Goal: Information Seeking & Learning: Check status

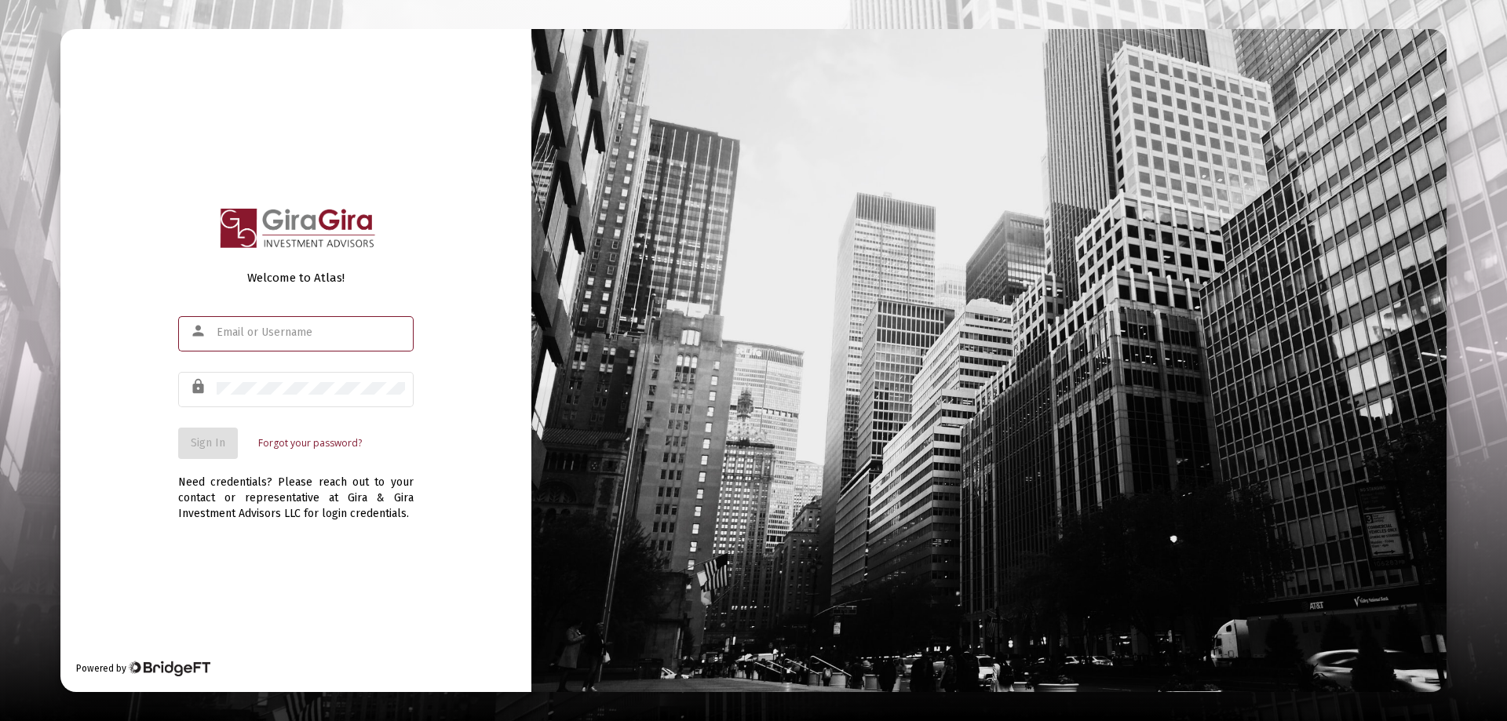
click at [239, 328] on input "text" at bounding box center [311, 332] width 188 height 13
type input "[PERSON_NAME][EMAIL_ADDRESS][DOMAIN_NAME]"
click at [207, 438] on span "Sign In" at bounding box center [208, 442] width 35 height 13
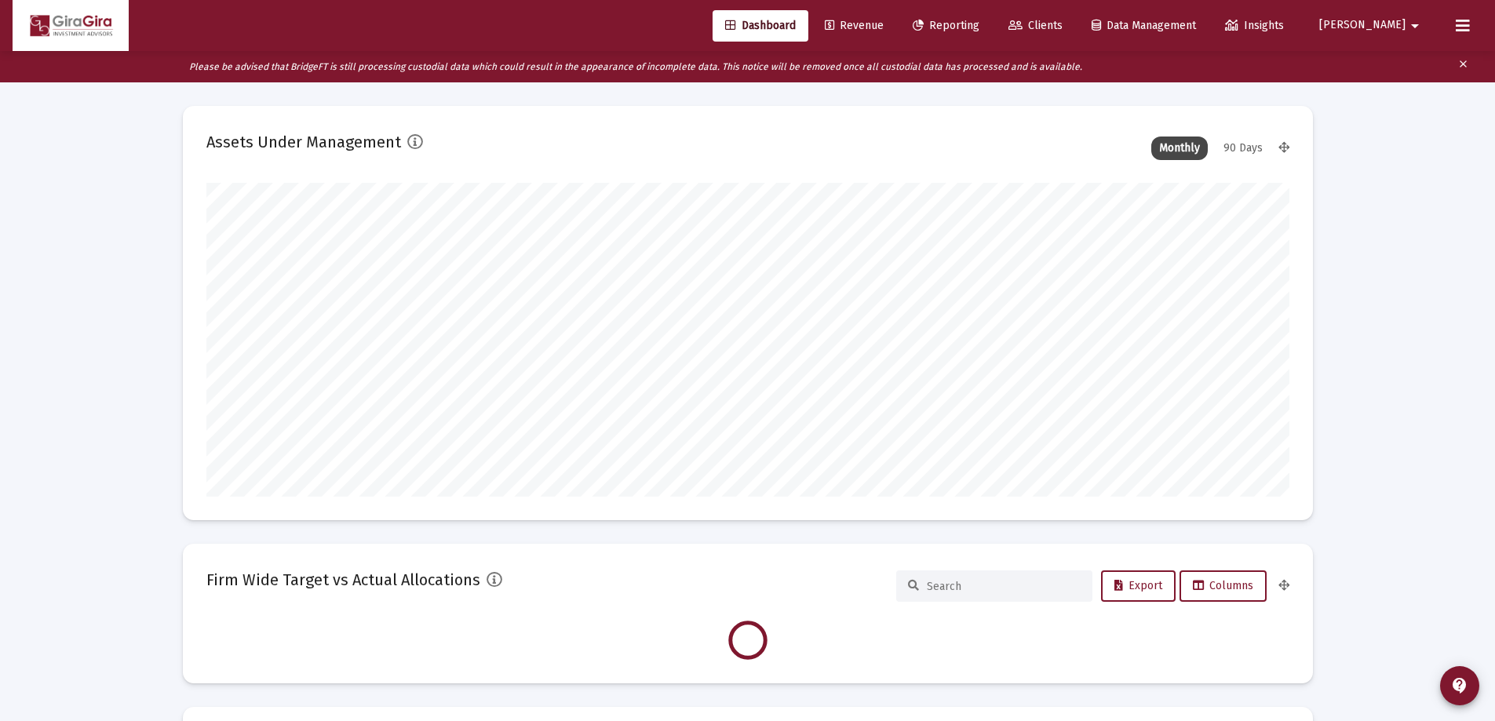
scroll to position [314, 583]
type input "[DATE]"
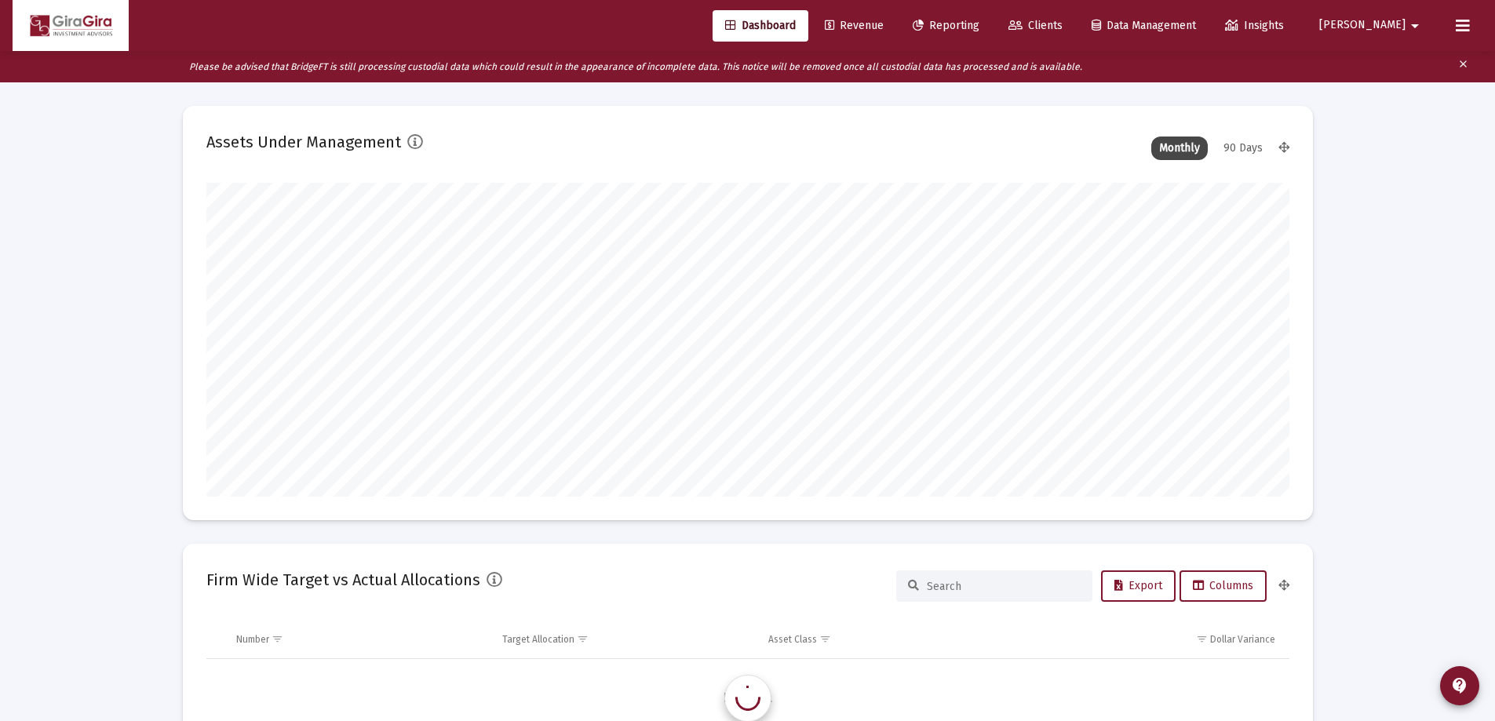
scroll to position [1507, 0]
click at [979, 22] on span "Reporting" at bounding box center [946, 25] width 67 height 13
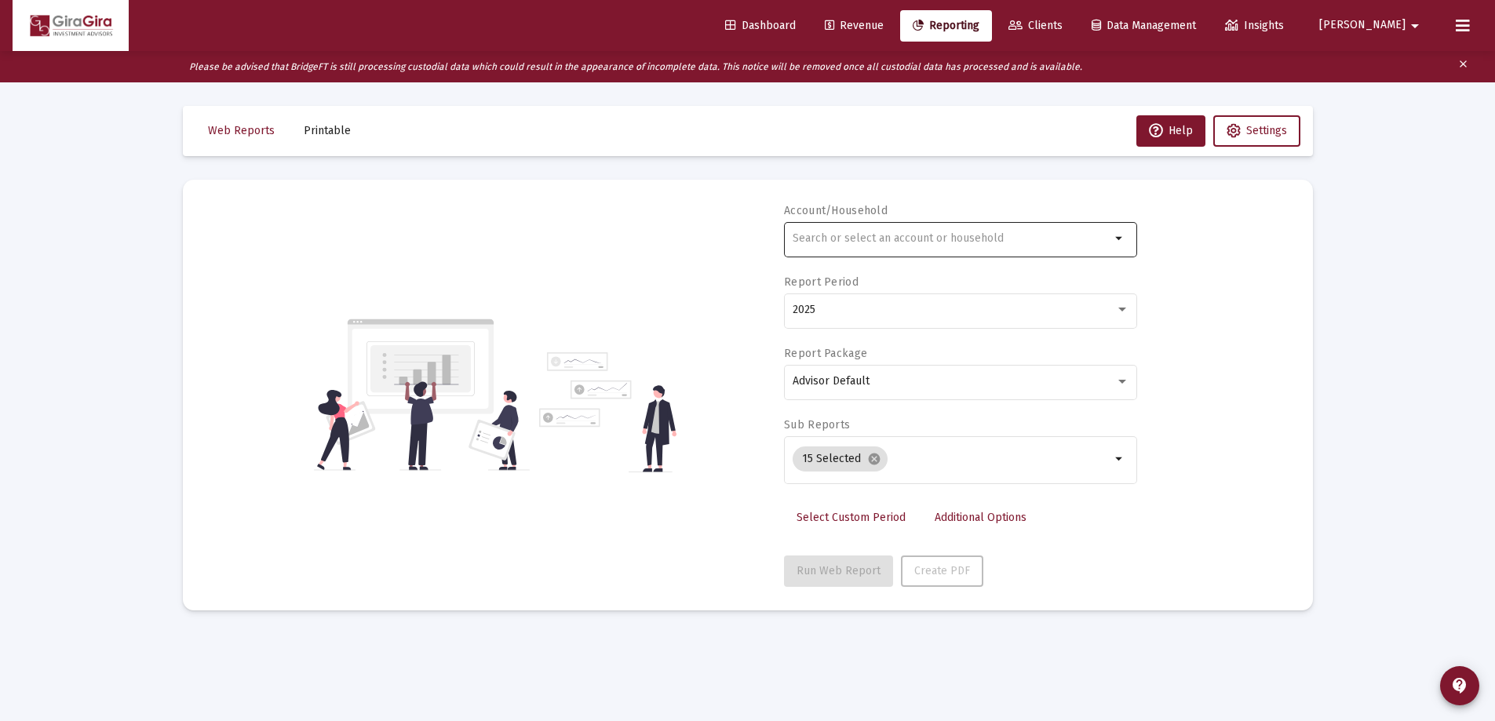
click at [841, 239] on input "text" at bounding box center [952, 238] width 318 height 13
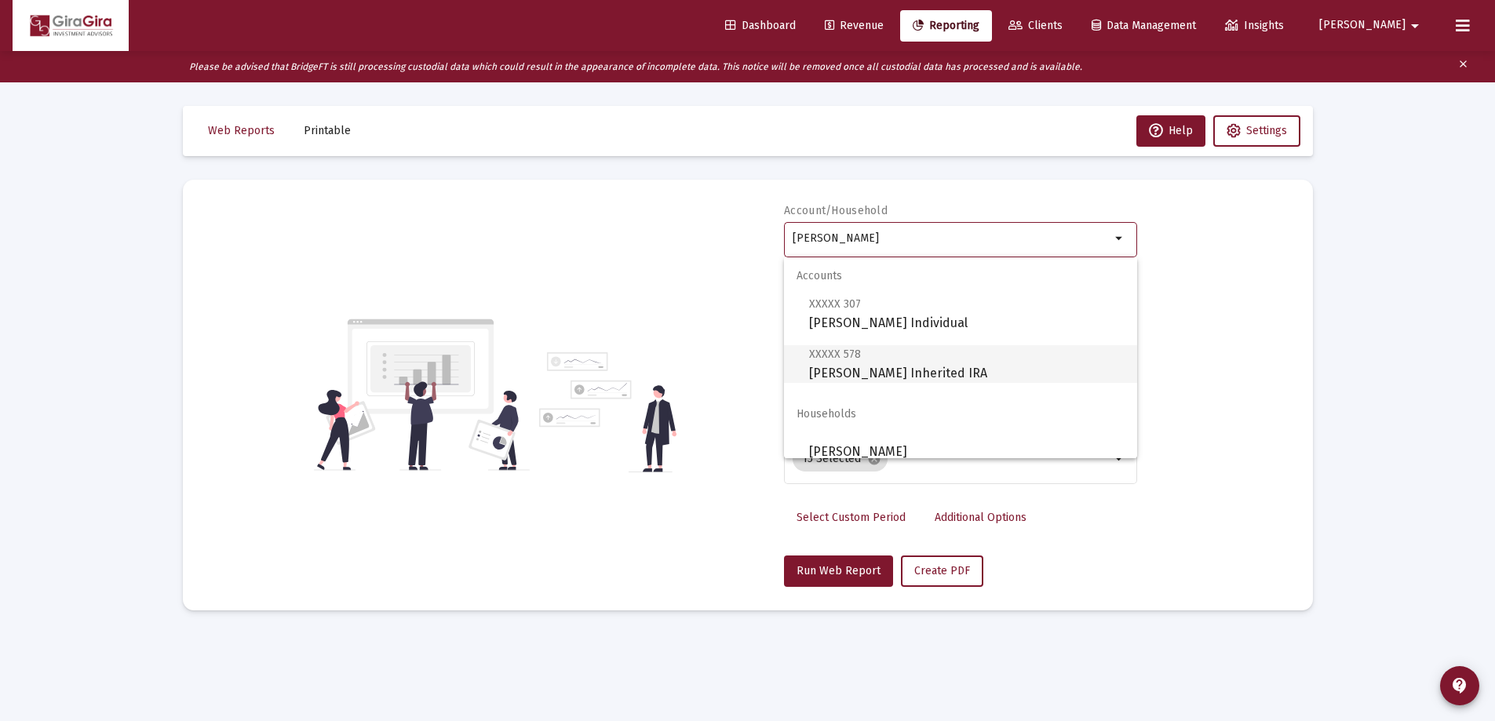
click at [892, 366] on span "XXXXX 578 [PERSON_NAME] Inherited IRA" at bounding box center [966, 363] width 315 height 38
type input "[PERSON_NAME] Inherited IRA"
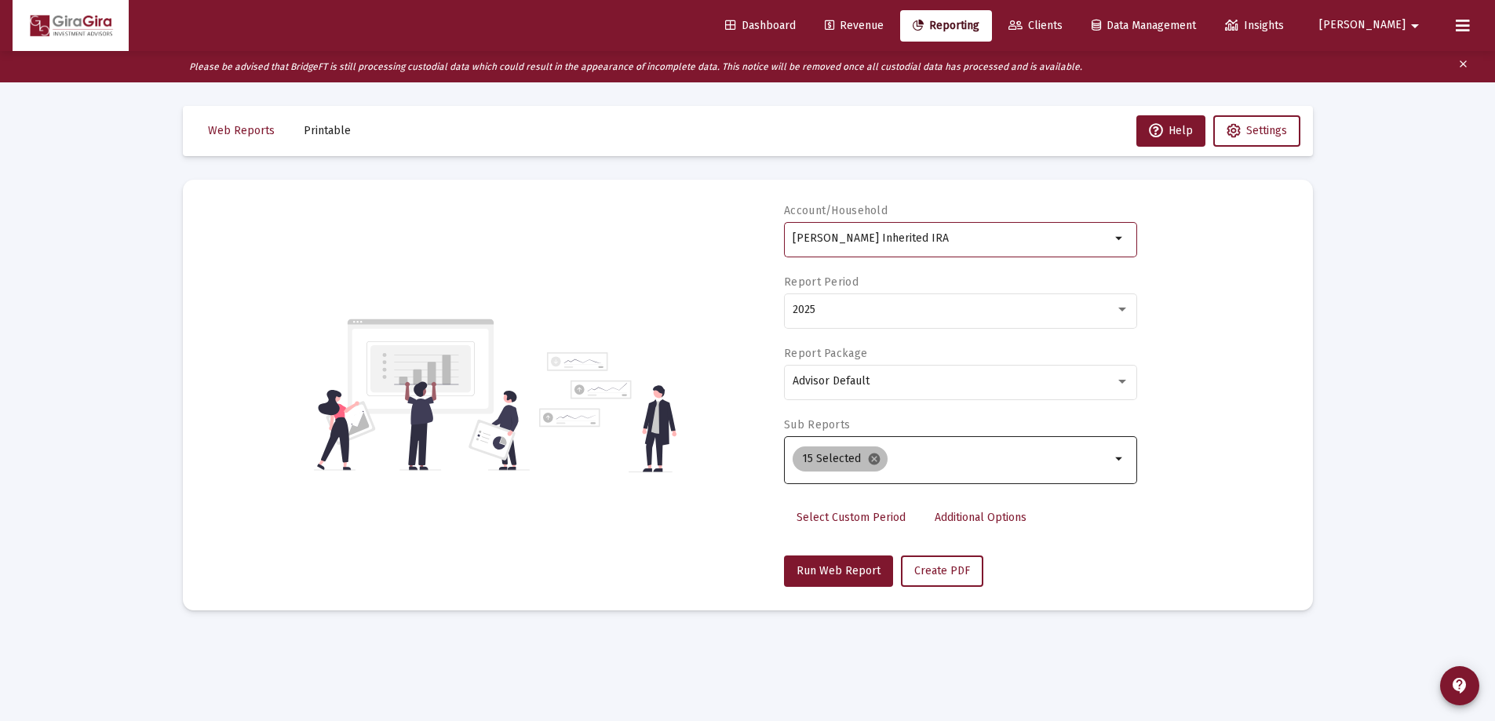
click at [869, 461] on mat-icon "cancel" at bounding box center [874, 459] width 14 height 14
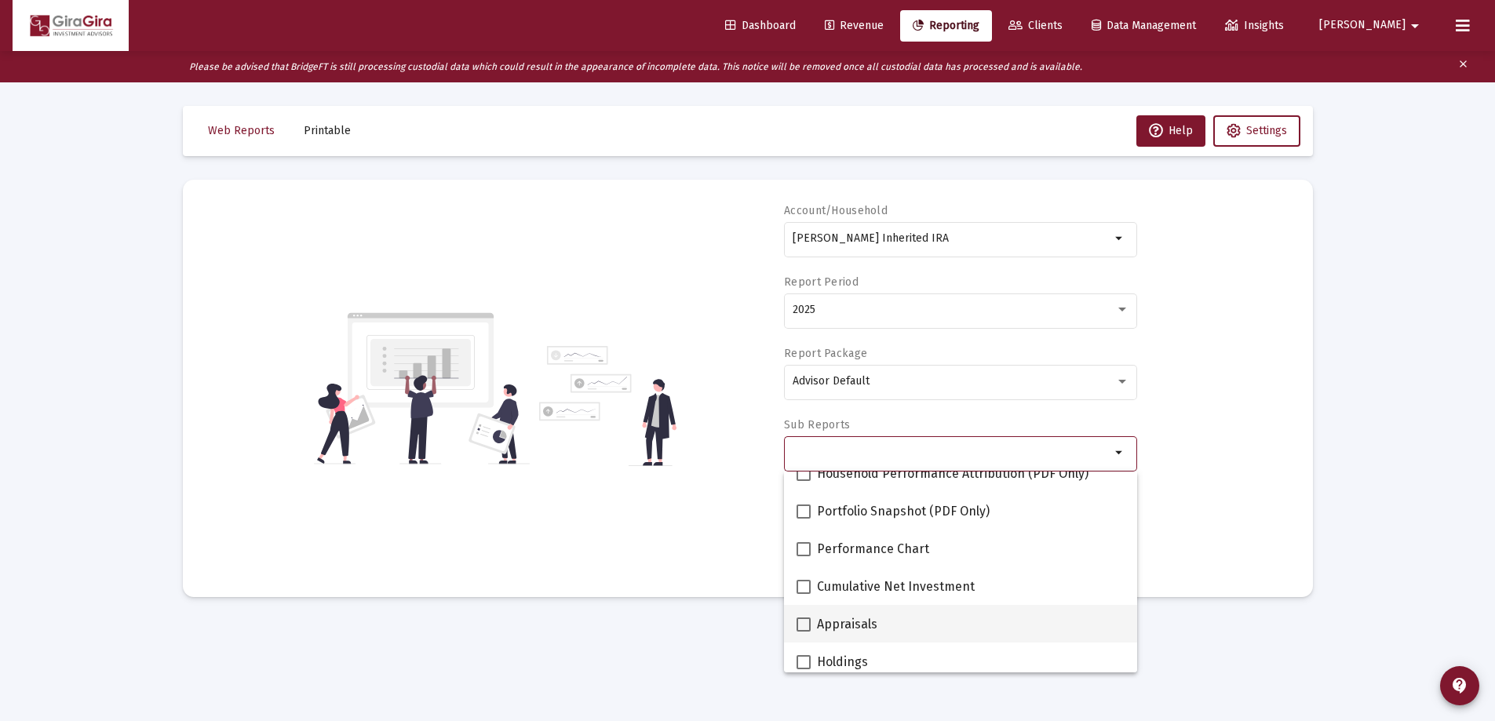
scroll to position [78, 0]
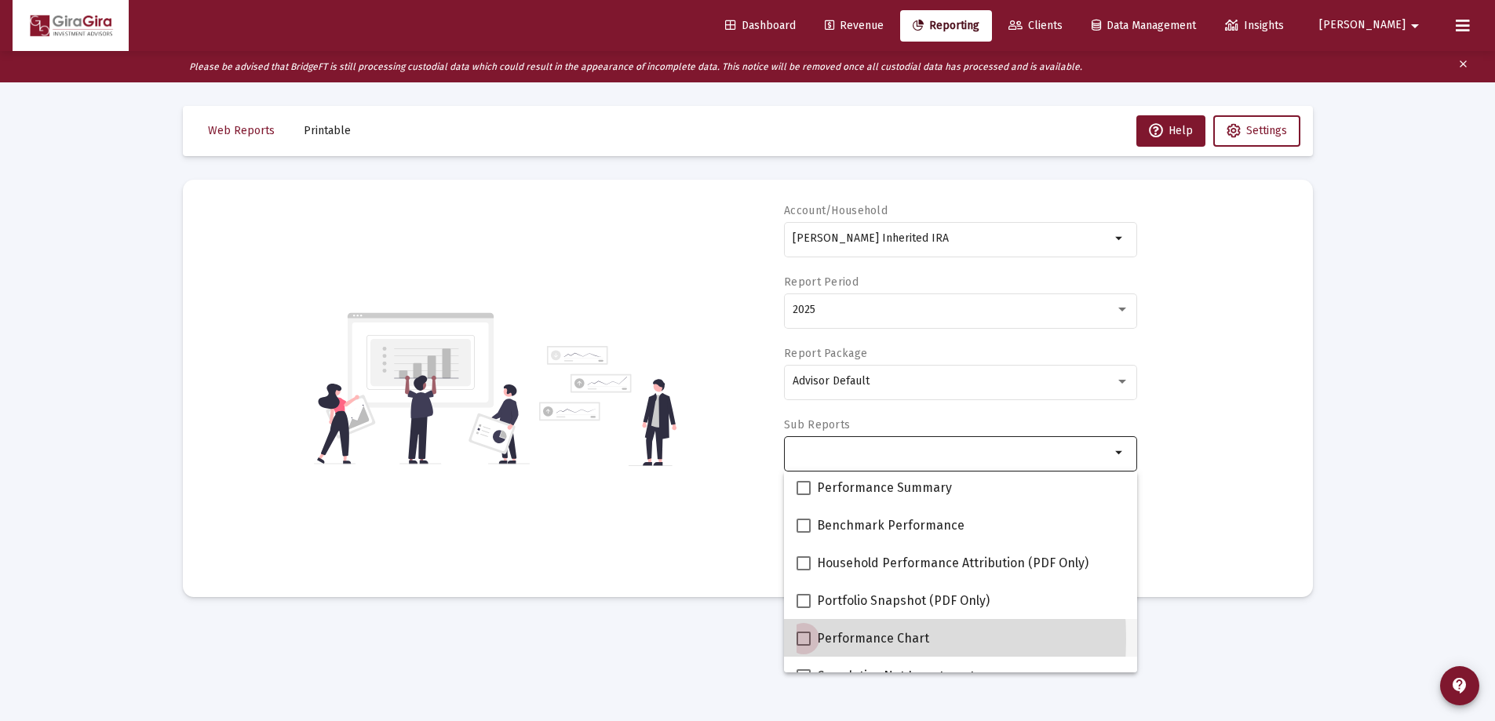
click at [804, 639] on span at bounding box center [803, 639] width 14 height 14
click at [803, 646] on input "Performance Chart" at bounding box center [803, 646] width 1 height 1
checkbox input "true"
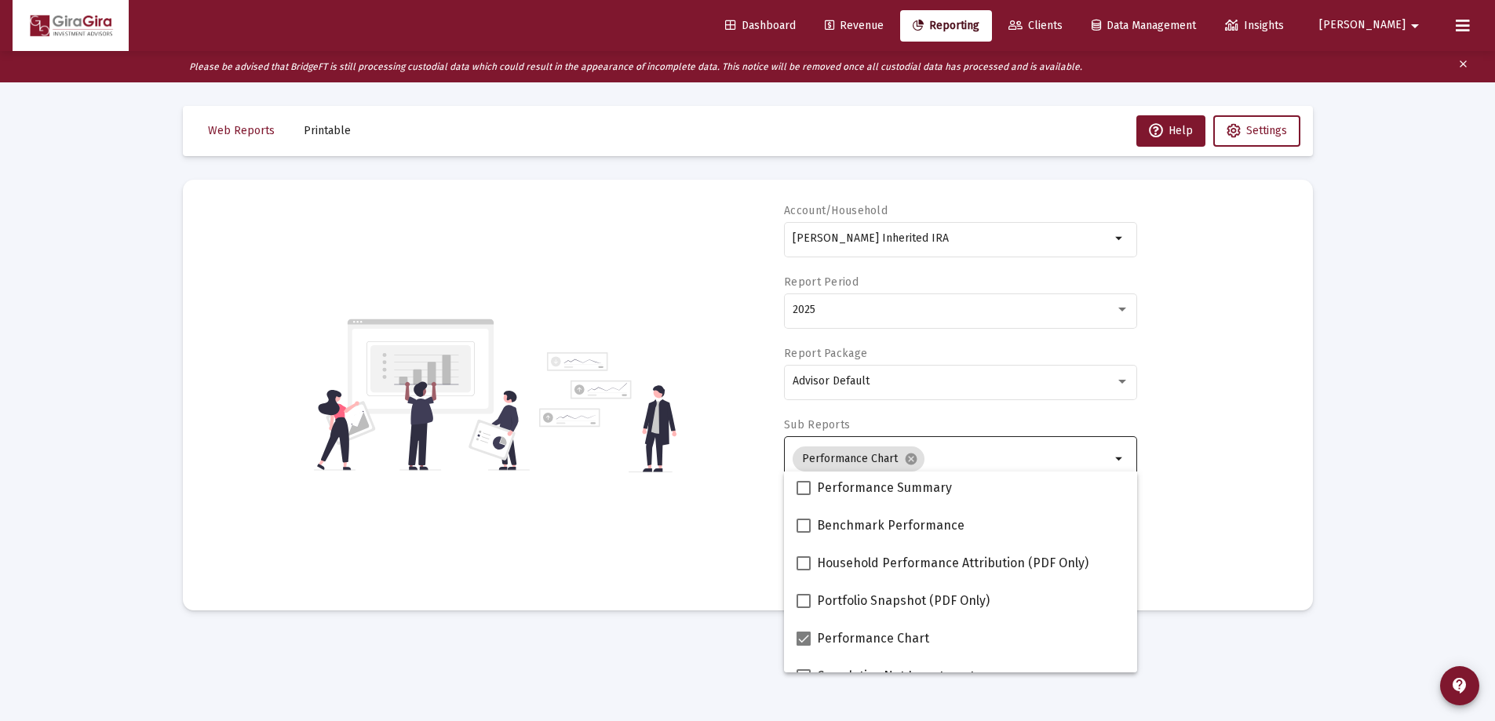
click at [1194, 508] on div "Account/Household [PERSON_NAME] Inherited IRA arrow_drop_down Report Period 202…" at bounding box center [747, 395] width 1083 height 384
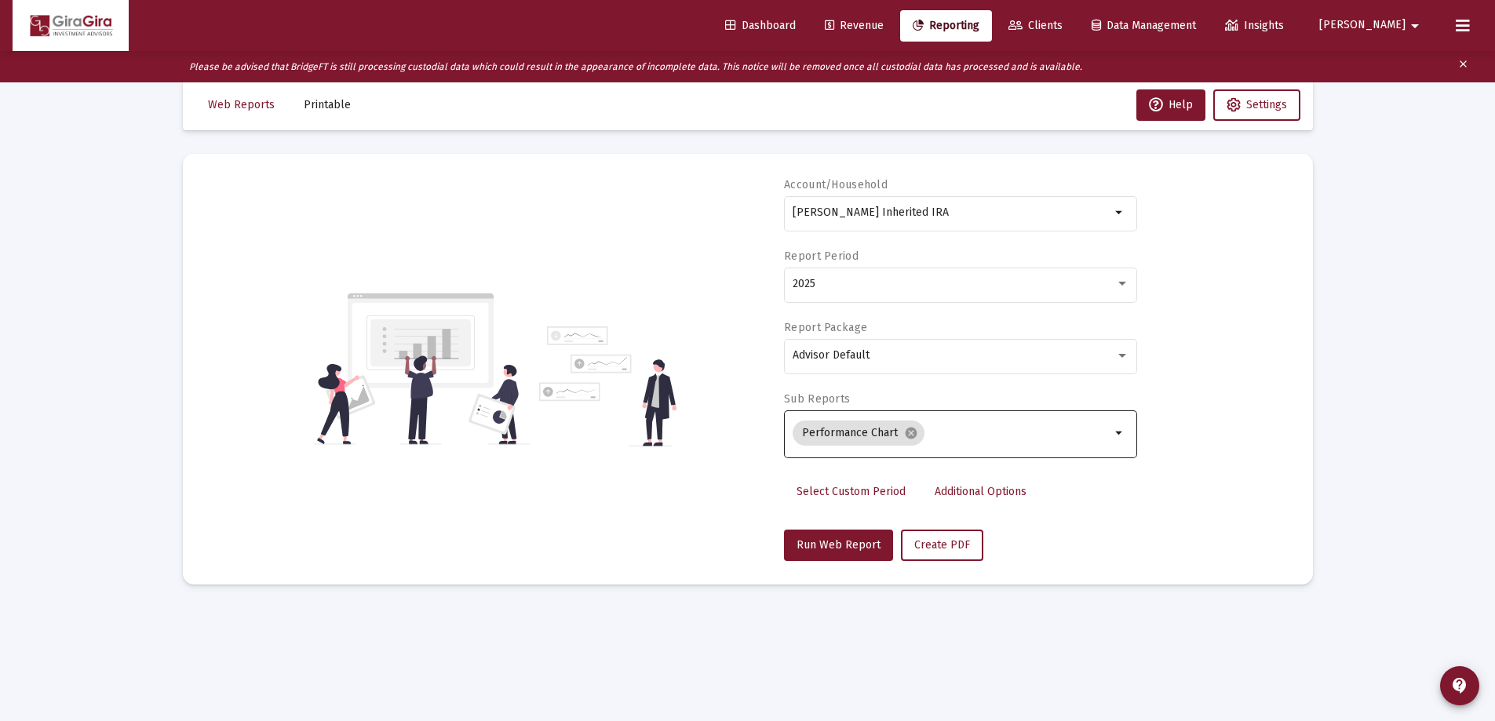
scroll to position [31, 0]
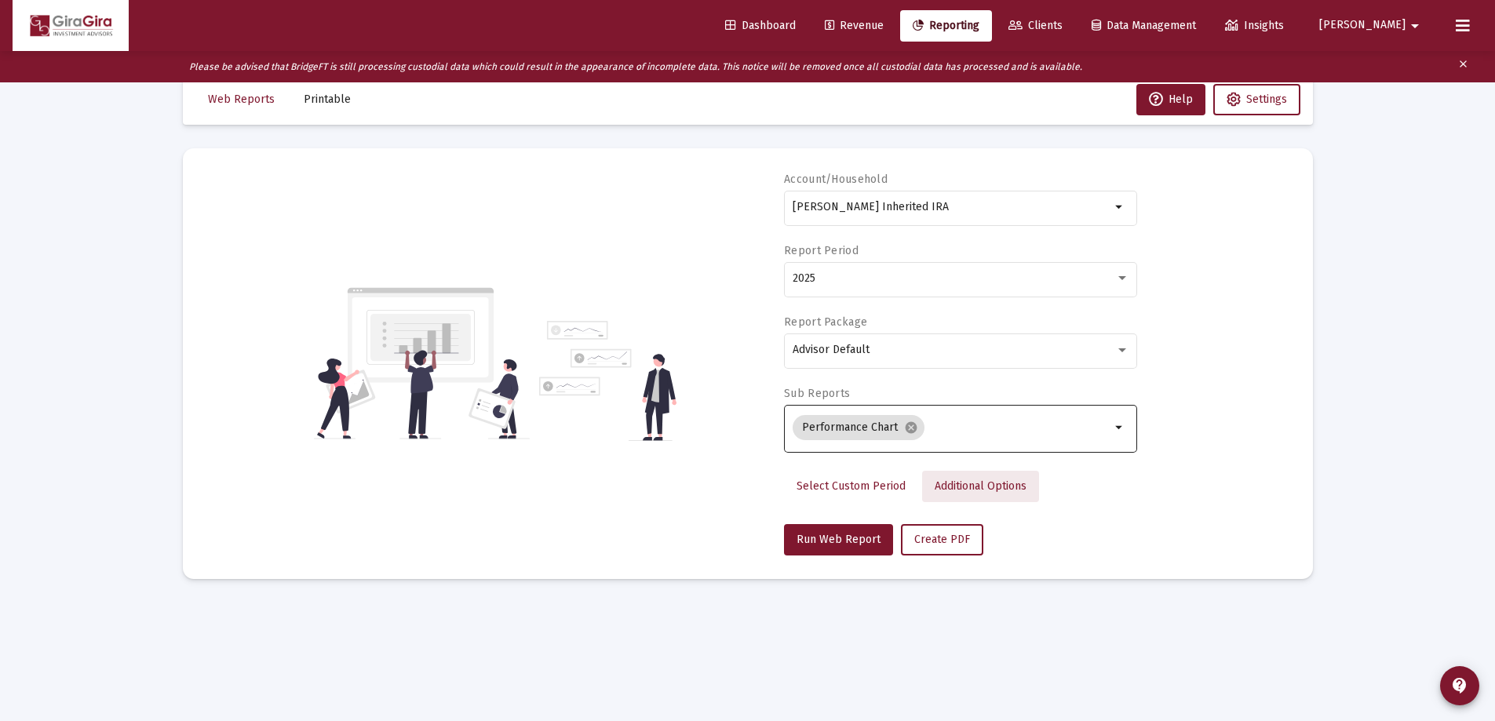
click at [978, 484] on span "Additional Options" at bounding box center [981, 485] width 92 height 13
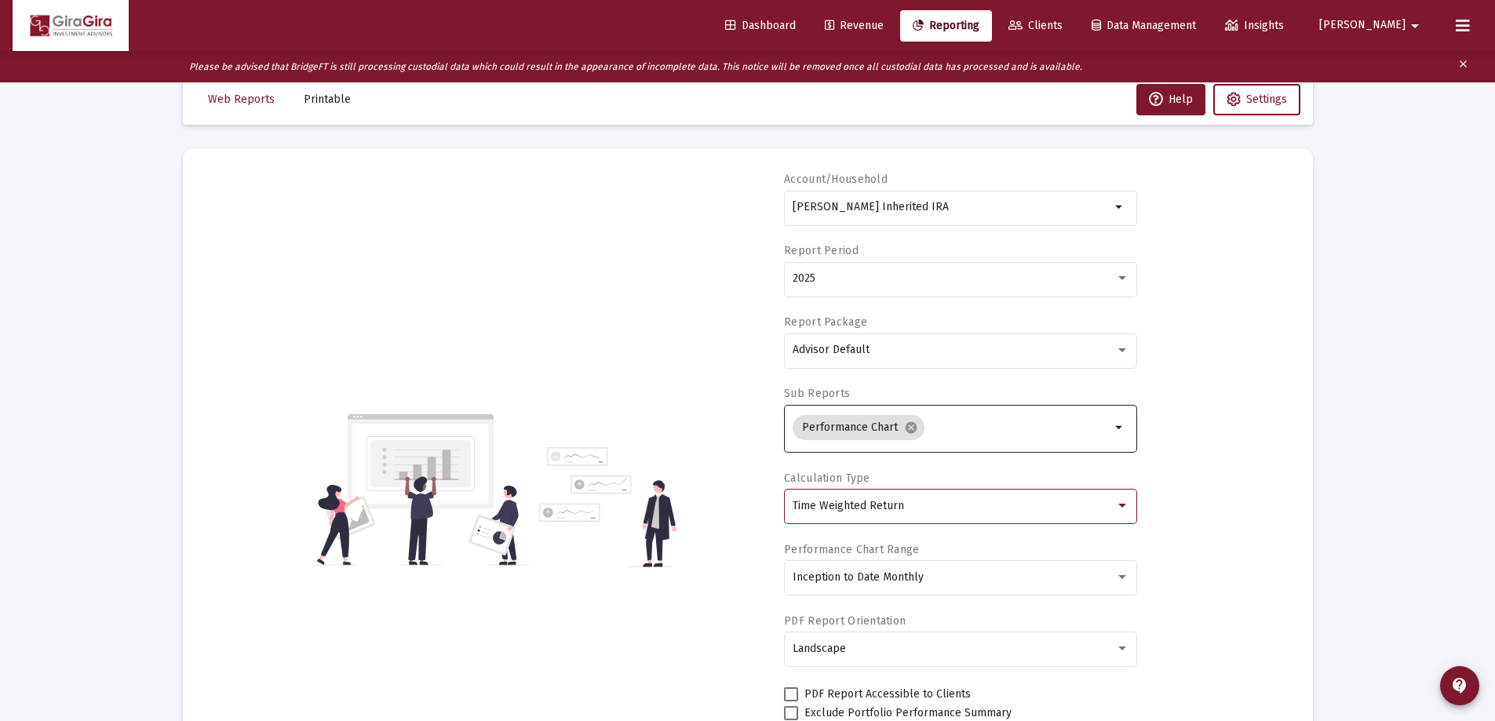
click at [887, 507] on span "Time Weighted Return" at bounding box center [848, 505] width 111 height 13
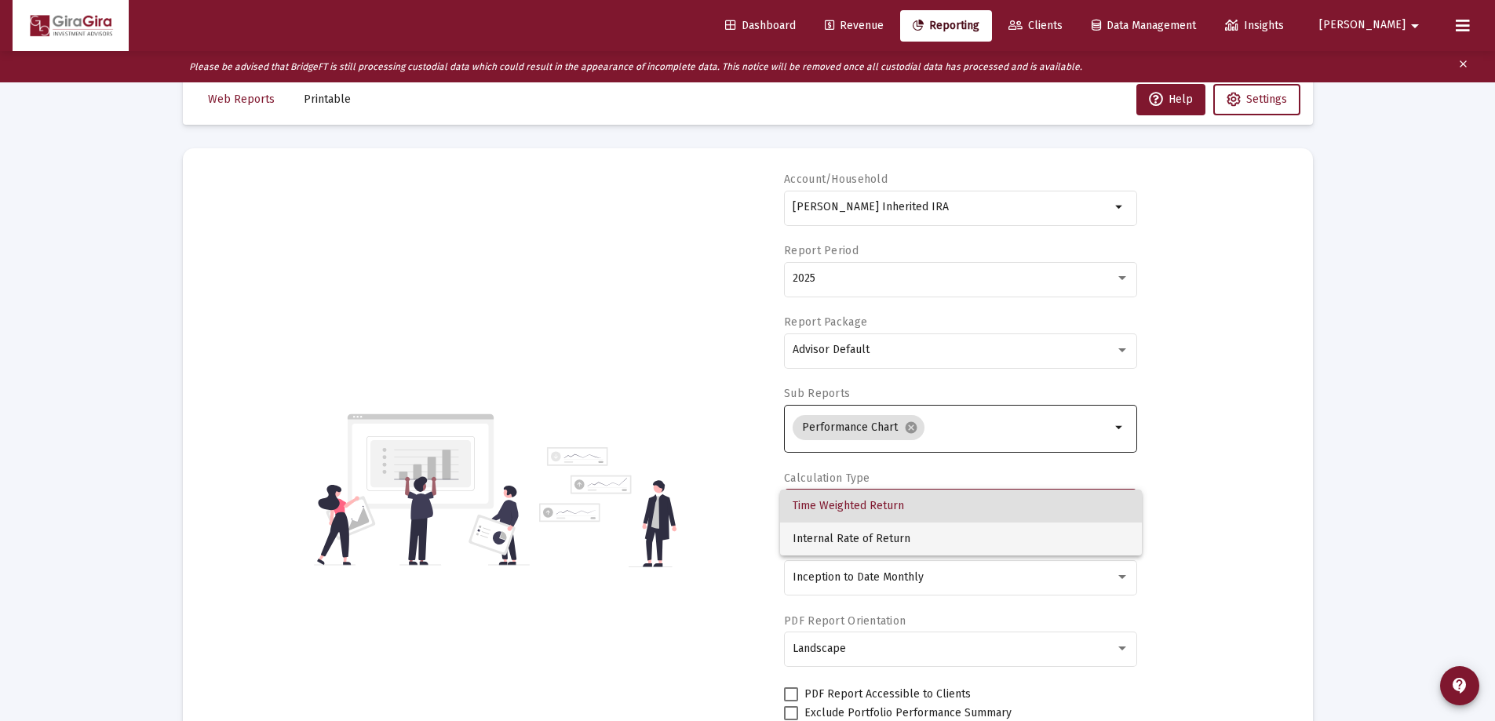
click at [882, 534] on span "Internal Rate of Return" at bounding box center [961, 539] width 337 height 33
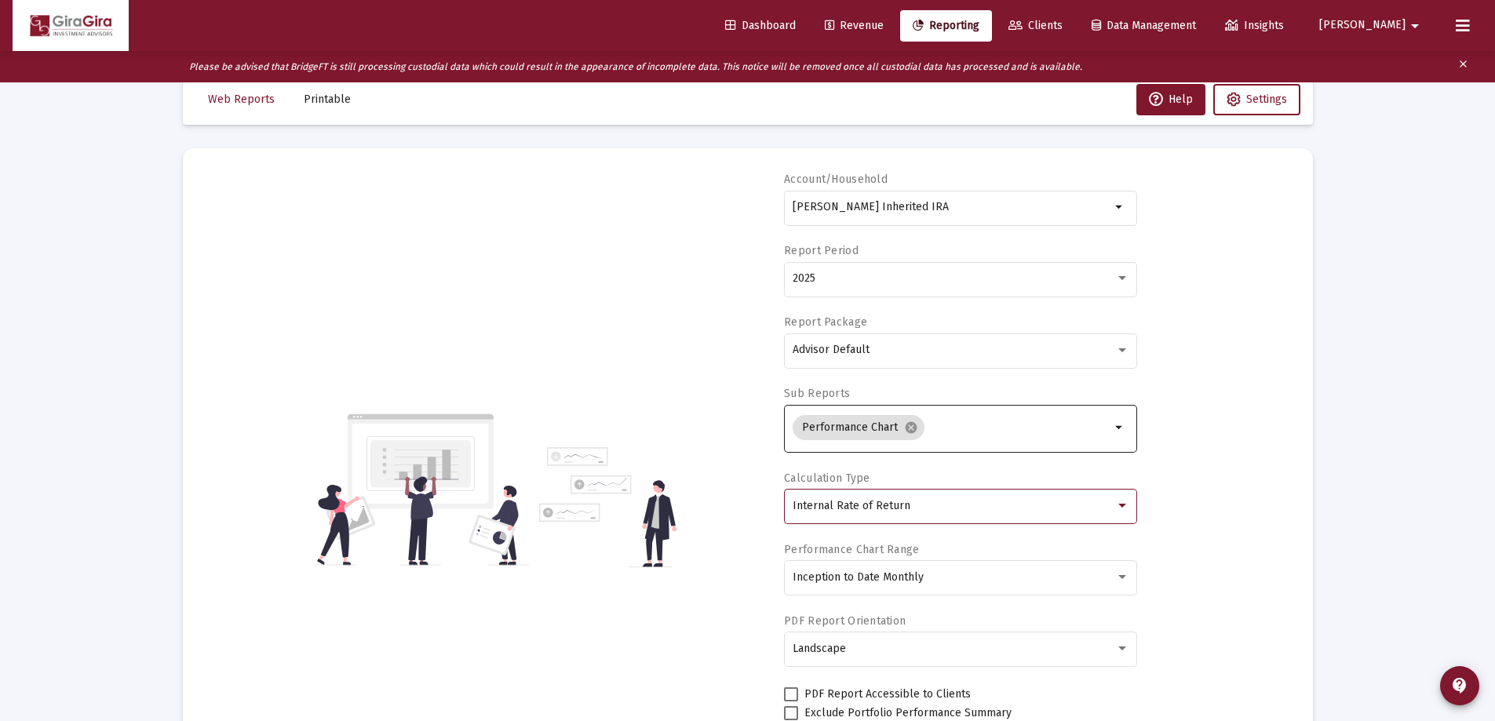
scroll to position [165, 0]
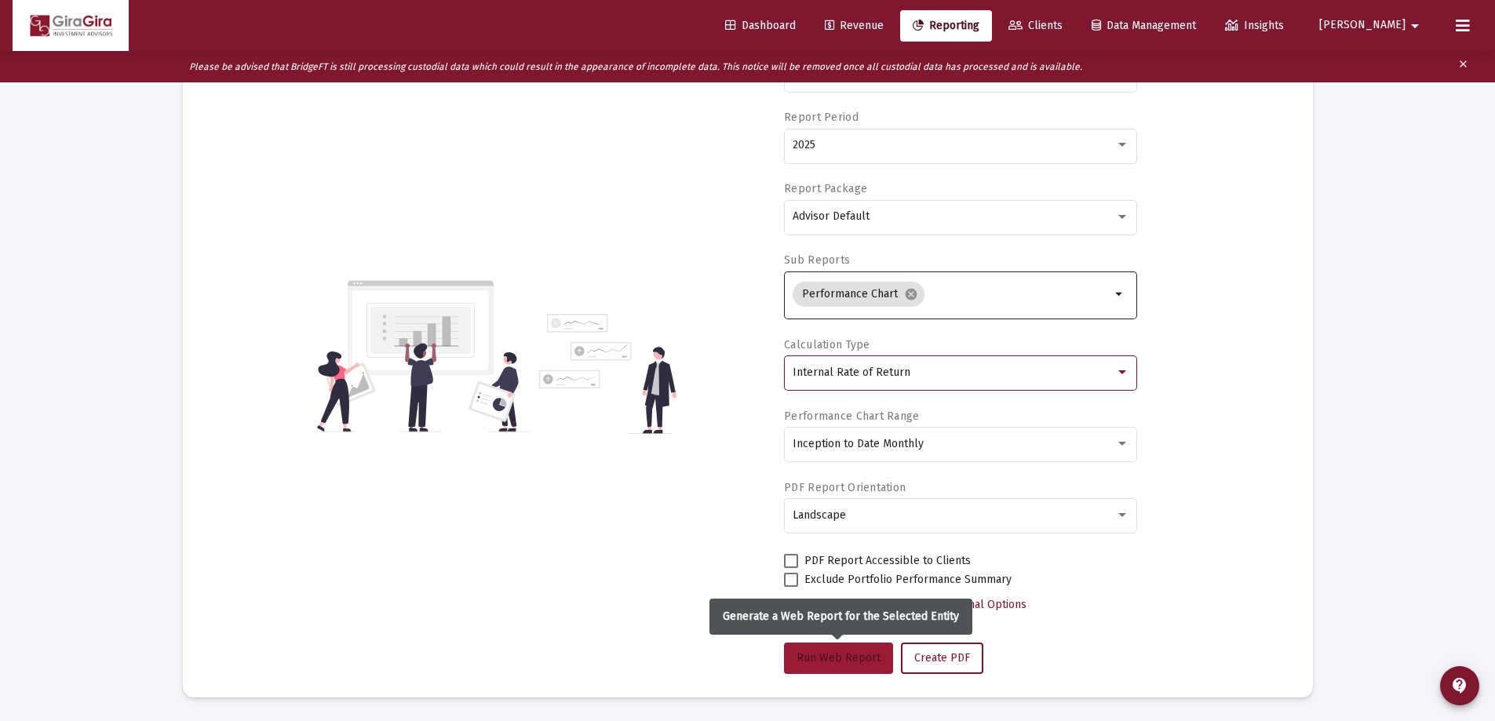
click at [845, 660] on span "Run Web Report" at bounding box center [838, 657] width 84 height 13
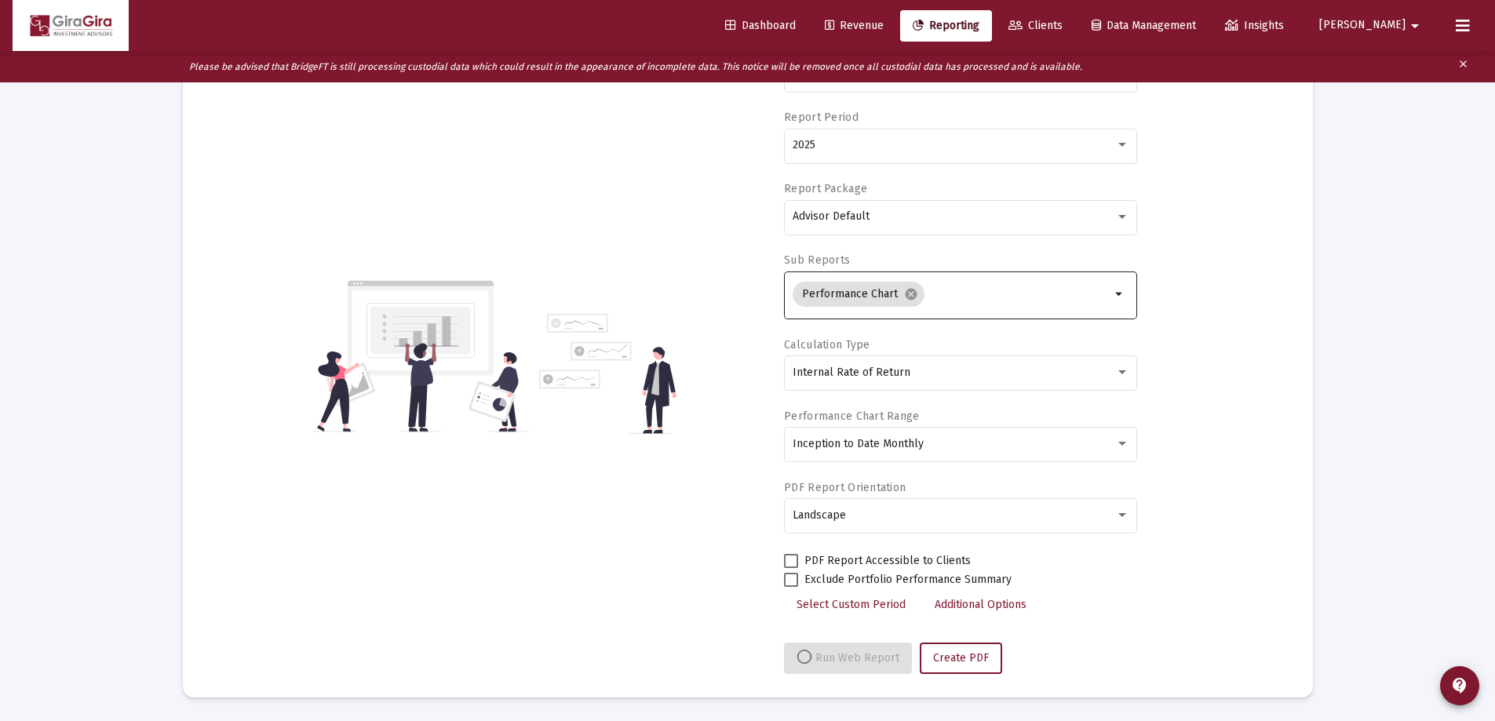
select select "View all"
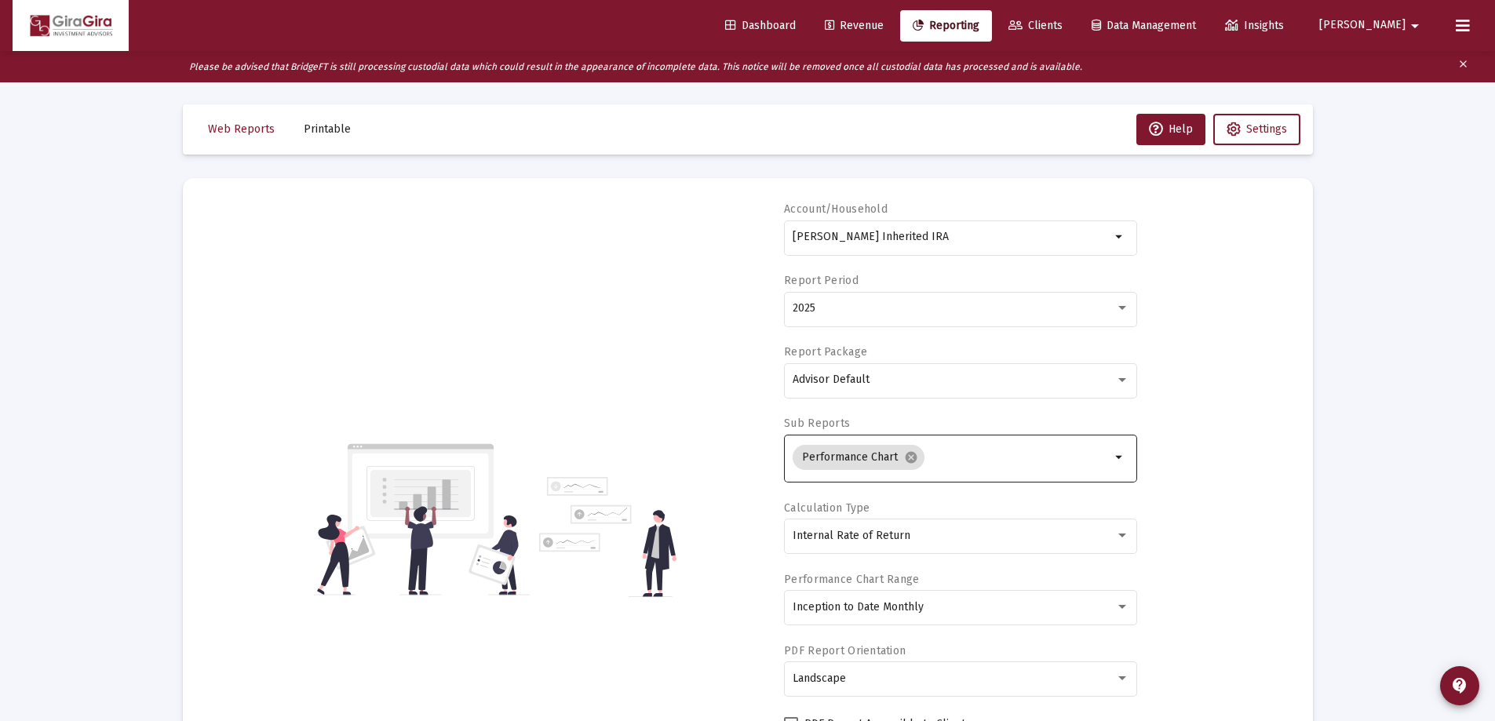
scroll to position [0, 0]
click at [840, 235] on input "[PERSON_NAME] Inherited IRA" at bounding box center [952, 238] width 318 height 13
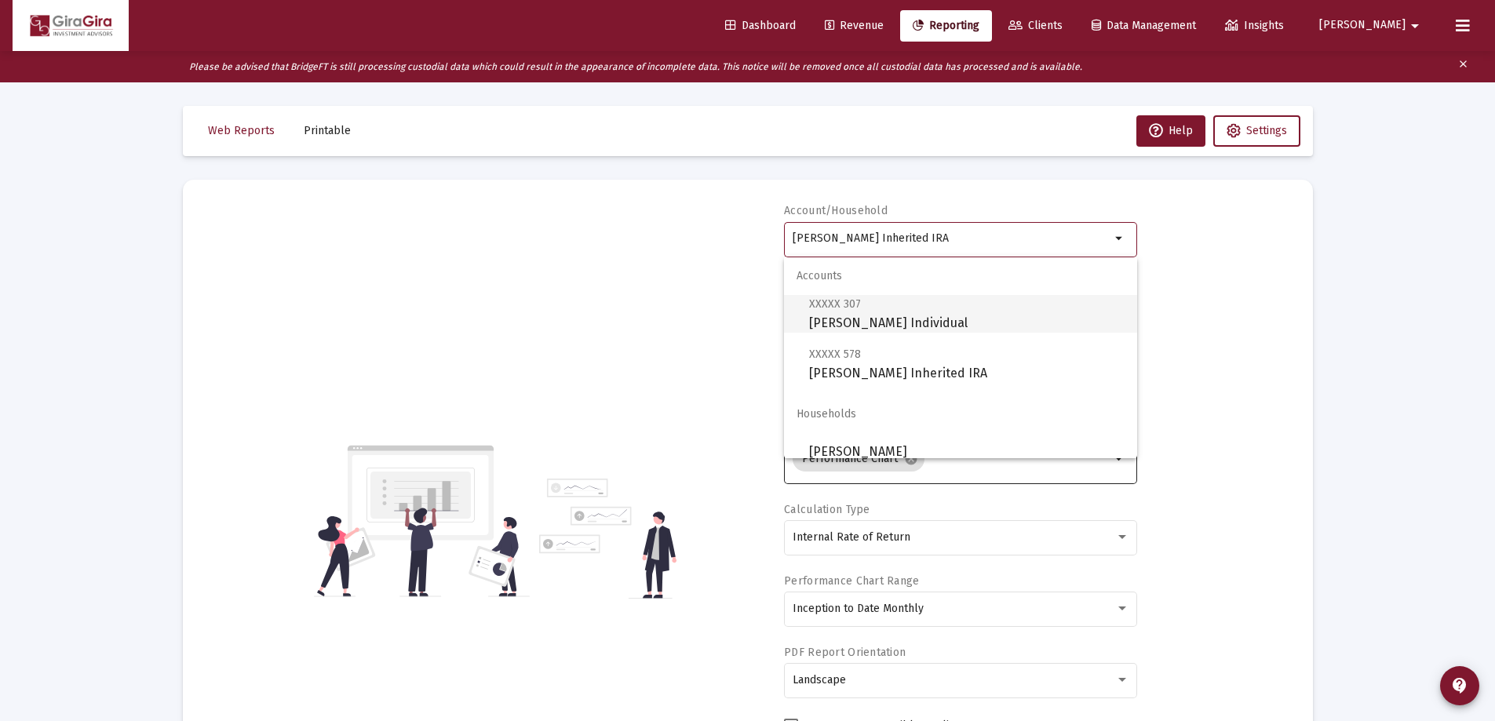
click at [872, 318] on span "XXXXX 307 [PERSON_NAME] Individual" at bounding box center [966, 313] width 315 height 38
type input "[PERSON_NAME] Individual"
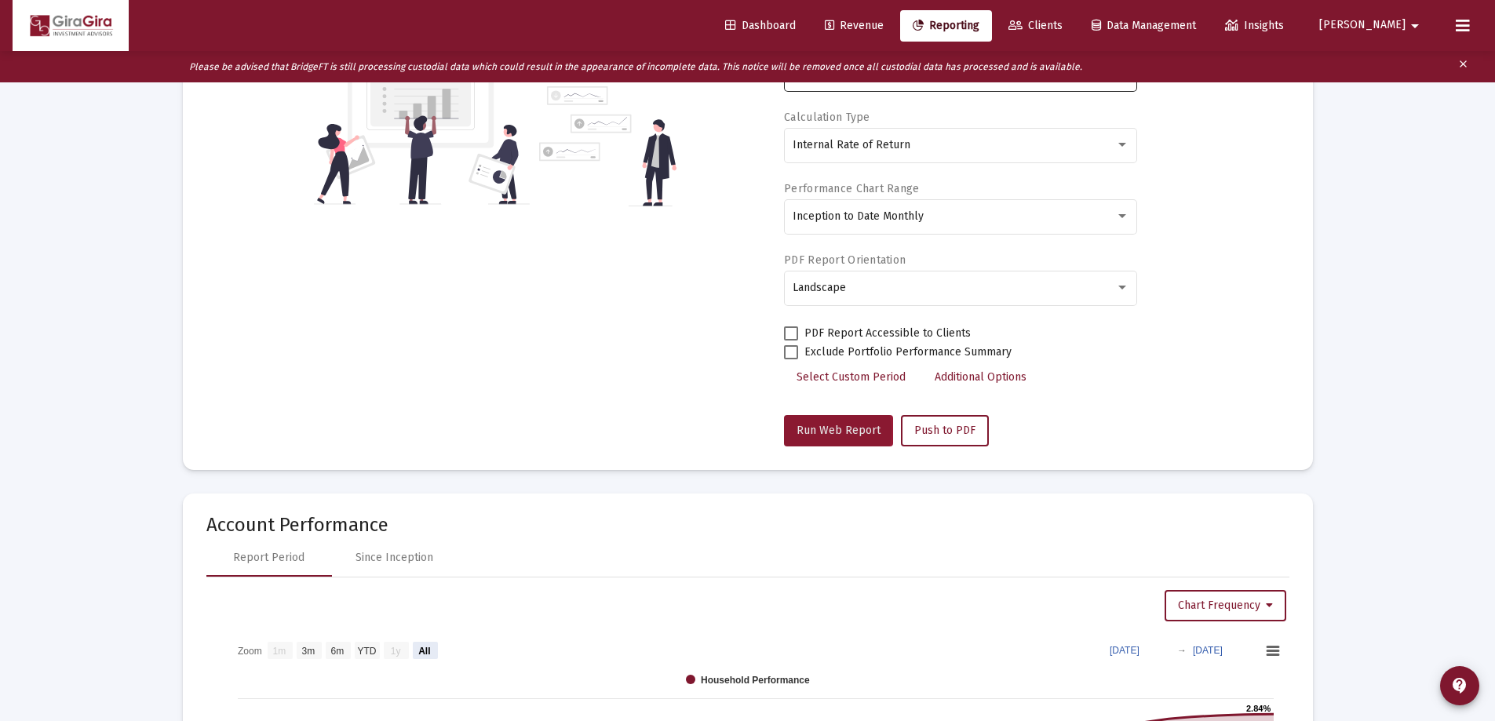
click at [829, 431] on span "Run Web Report" at bounding box center [838, 430] width 84 height 13
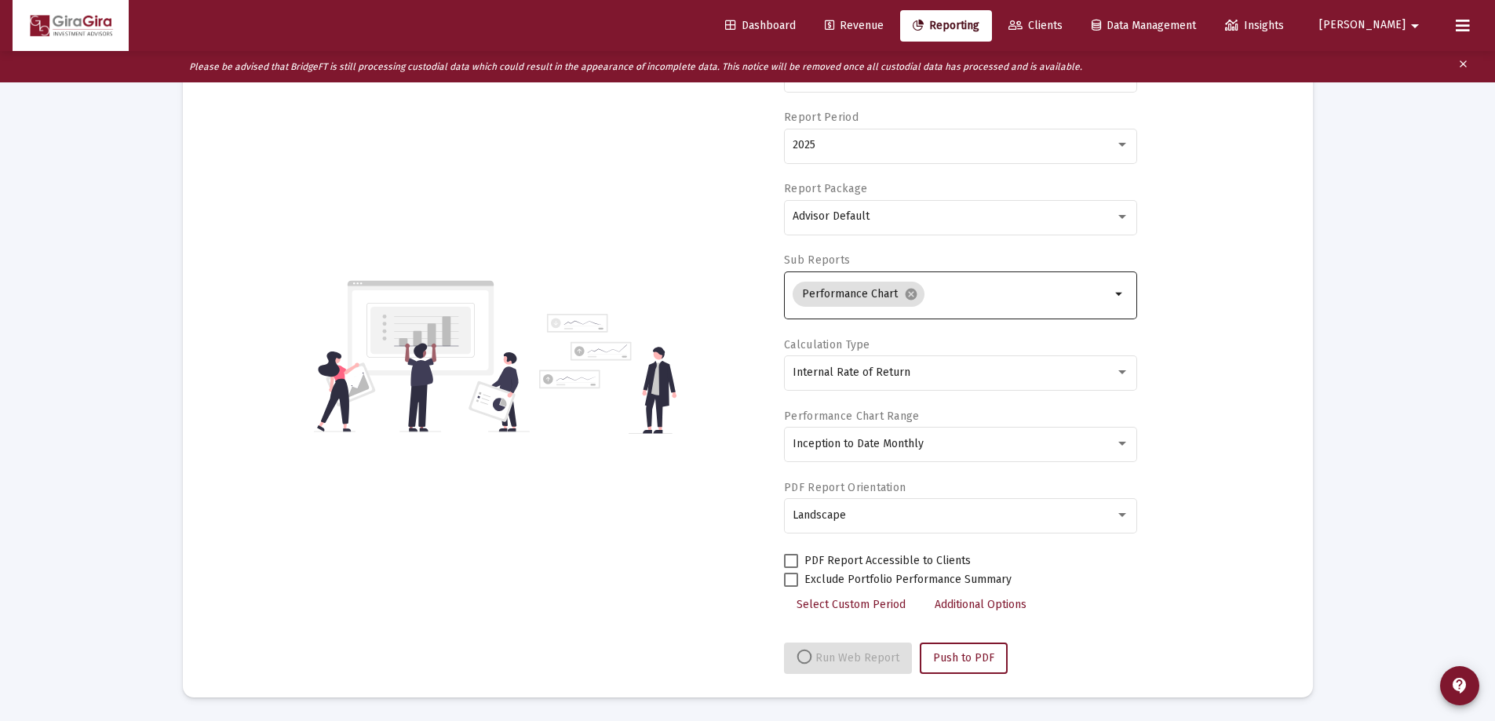
select select "View all"
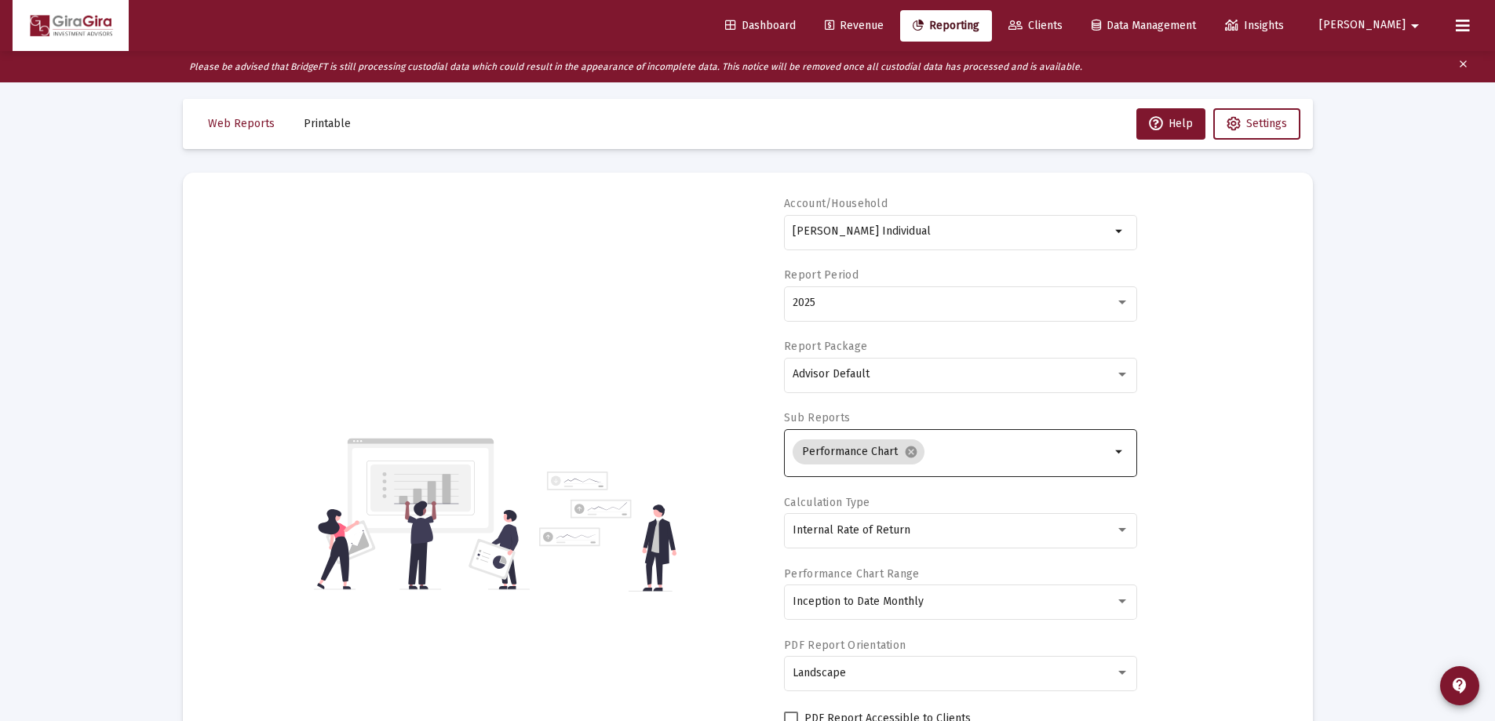
scroll to position [0, 0]
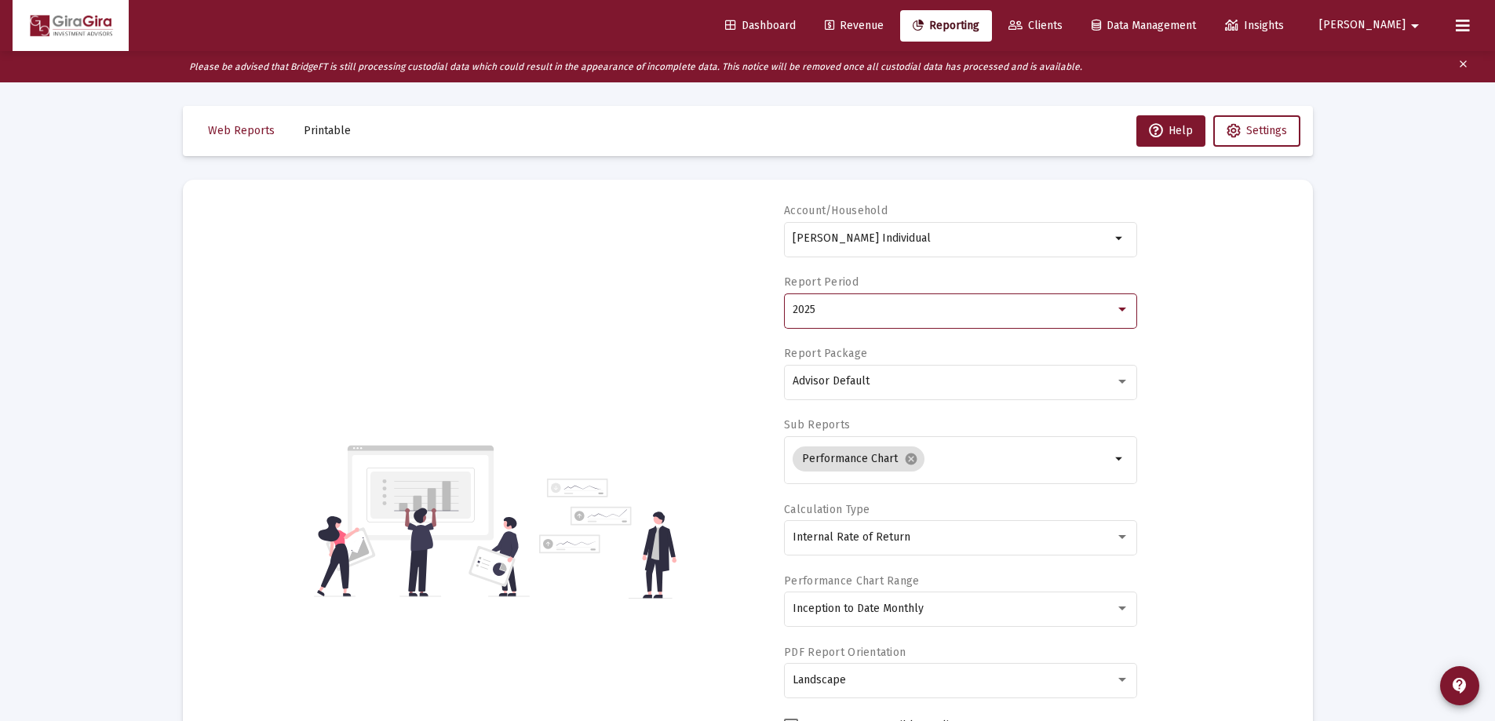
click at [811, 312] on span "2025" at bounding box center [804, 309] width 23 height 13
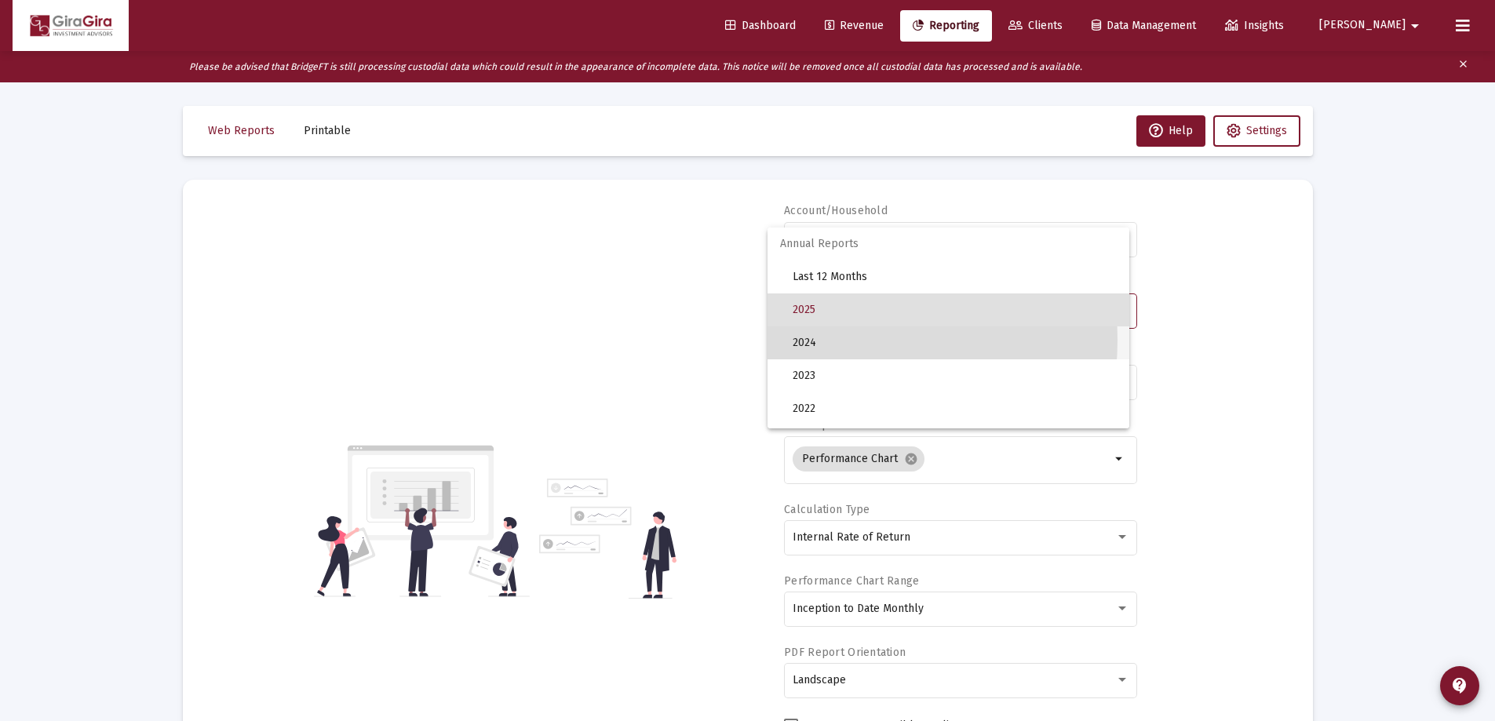
click at [814, 340] on span "2024" at bounding box center [955, 342] width 324 height 33
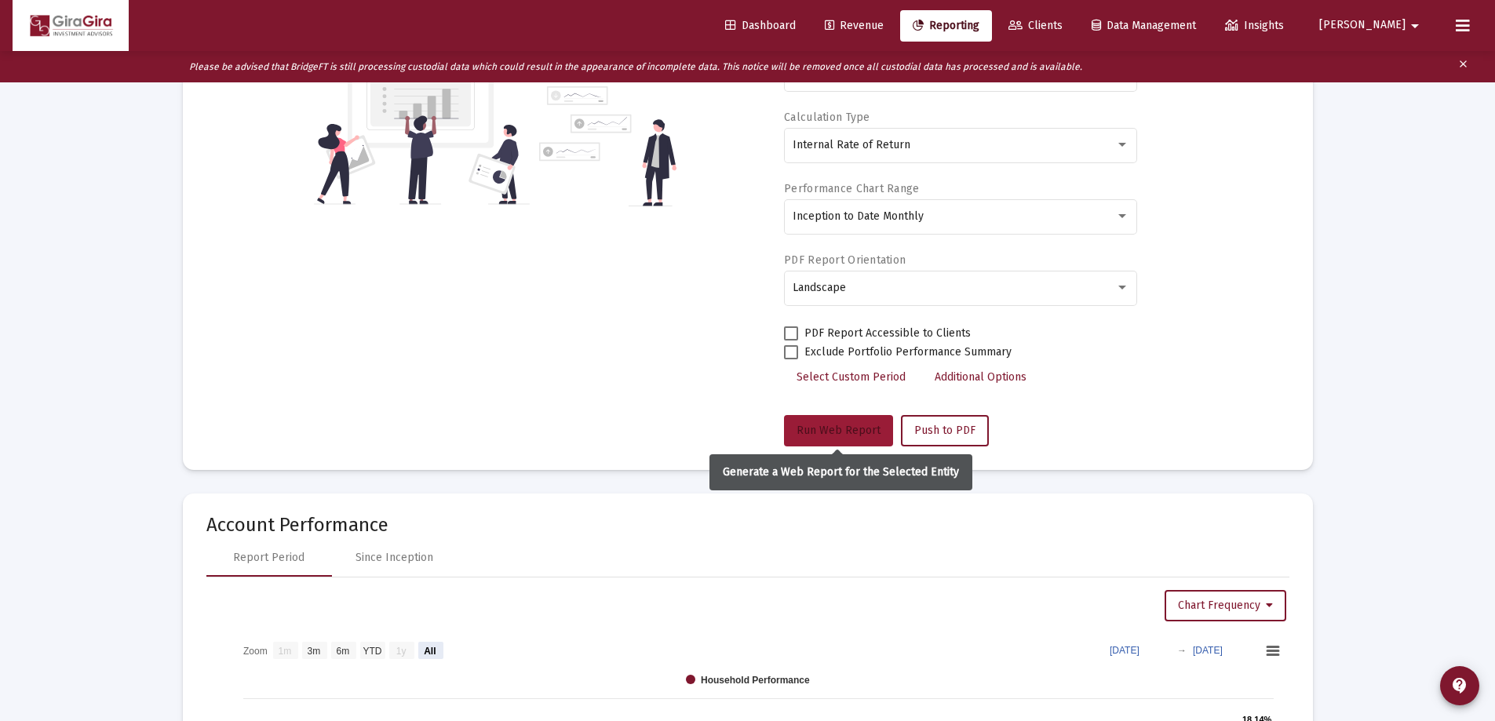
click at [843, 423] on button "Run Web Report" at bounding box center [838, 430] width 109 height 31
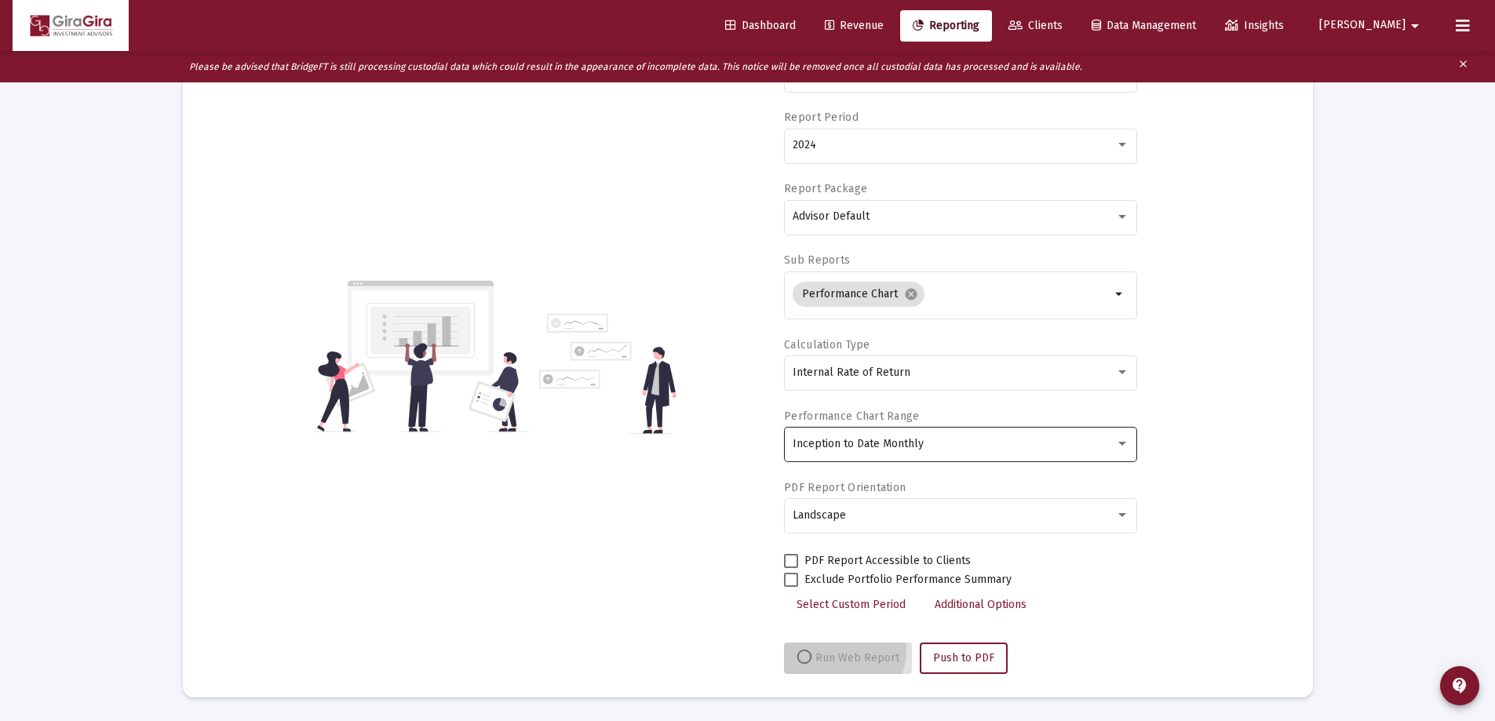
select select "View all"
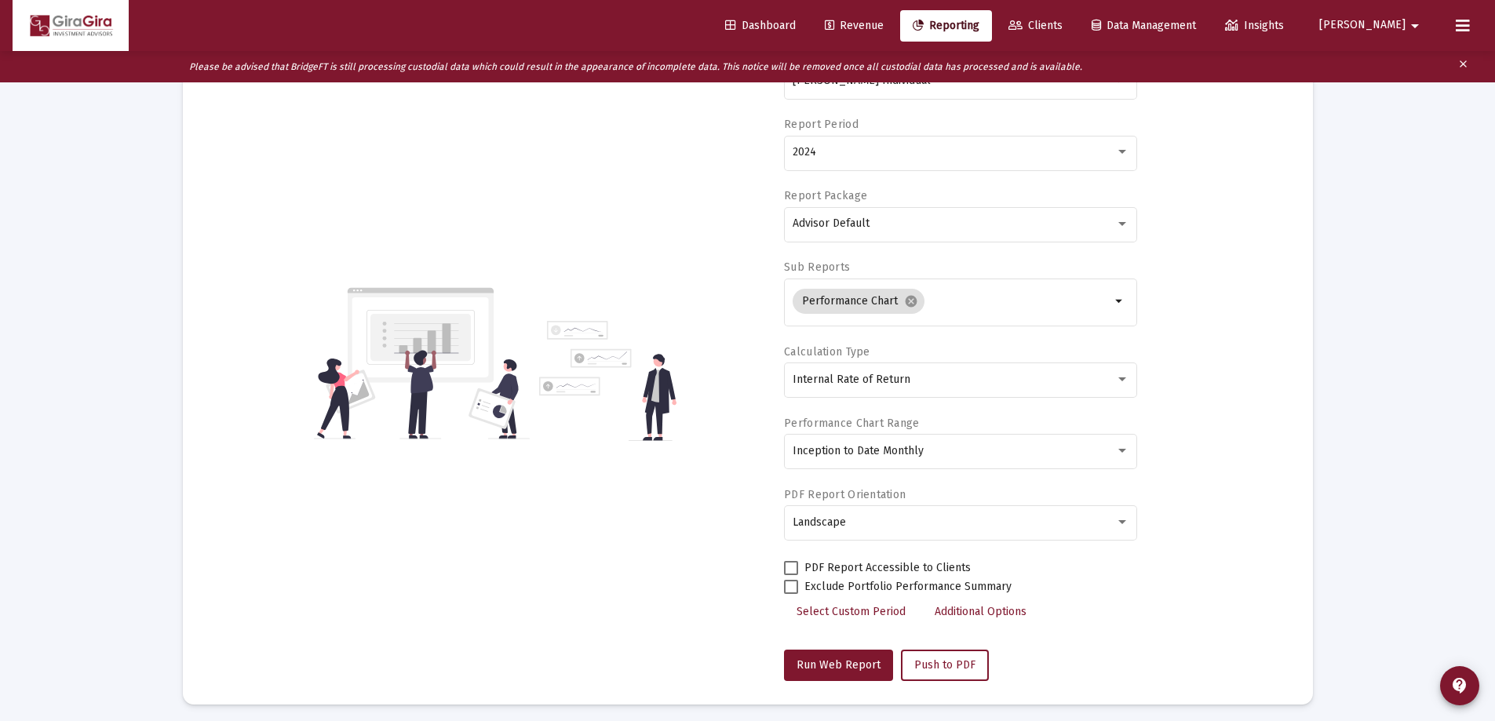
scroll to position [157, 0]
click at [816, 148] on div "2024" at bounding box center [954, 153] width 322 height 13
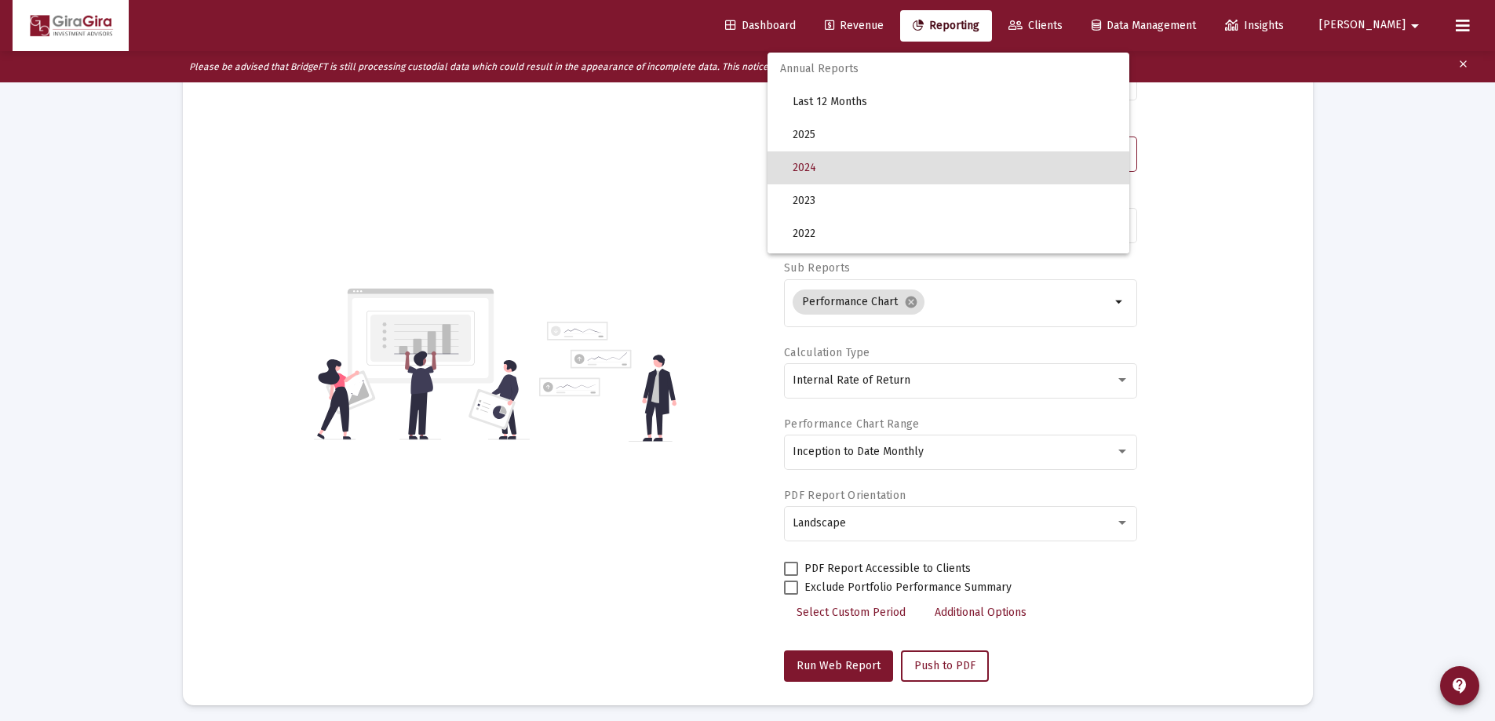
scroll to position [15, 0]
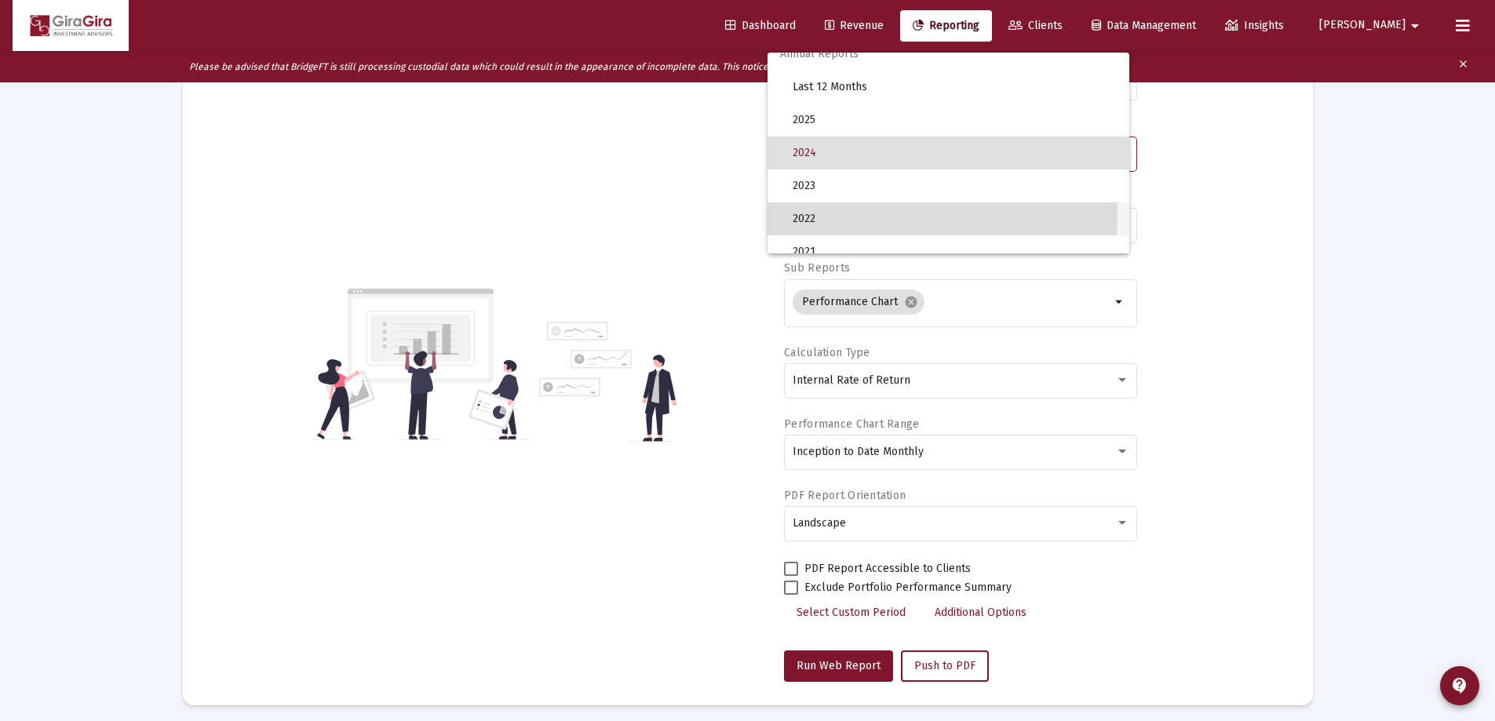
click at [821, 217] on span "2022" at bounding box center [955, 218] width 324 height 33
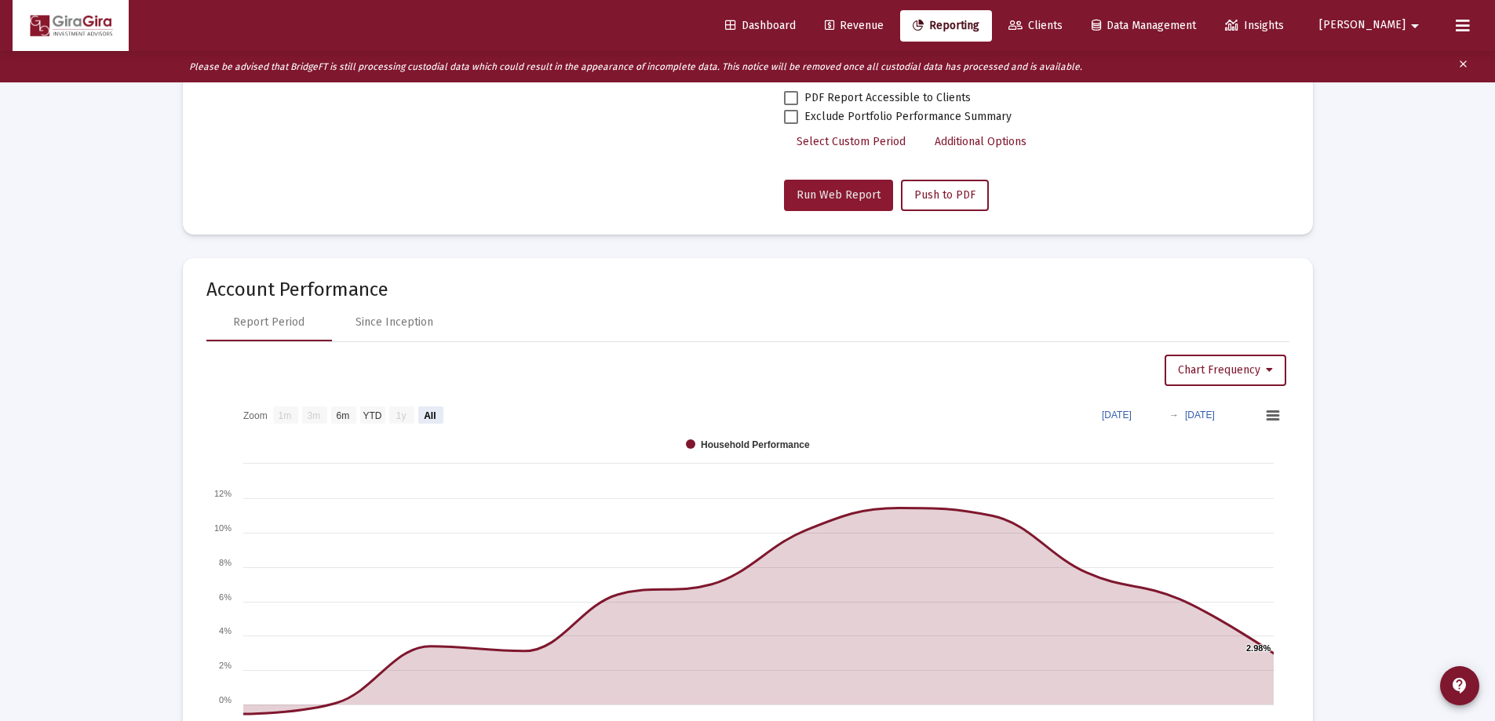
click at [840, 193] on span "Run Web Report" at bounding box center [838, 194] width 84 height 13
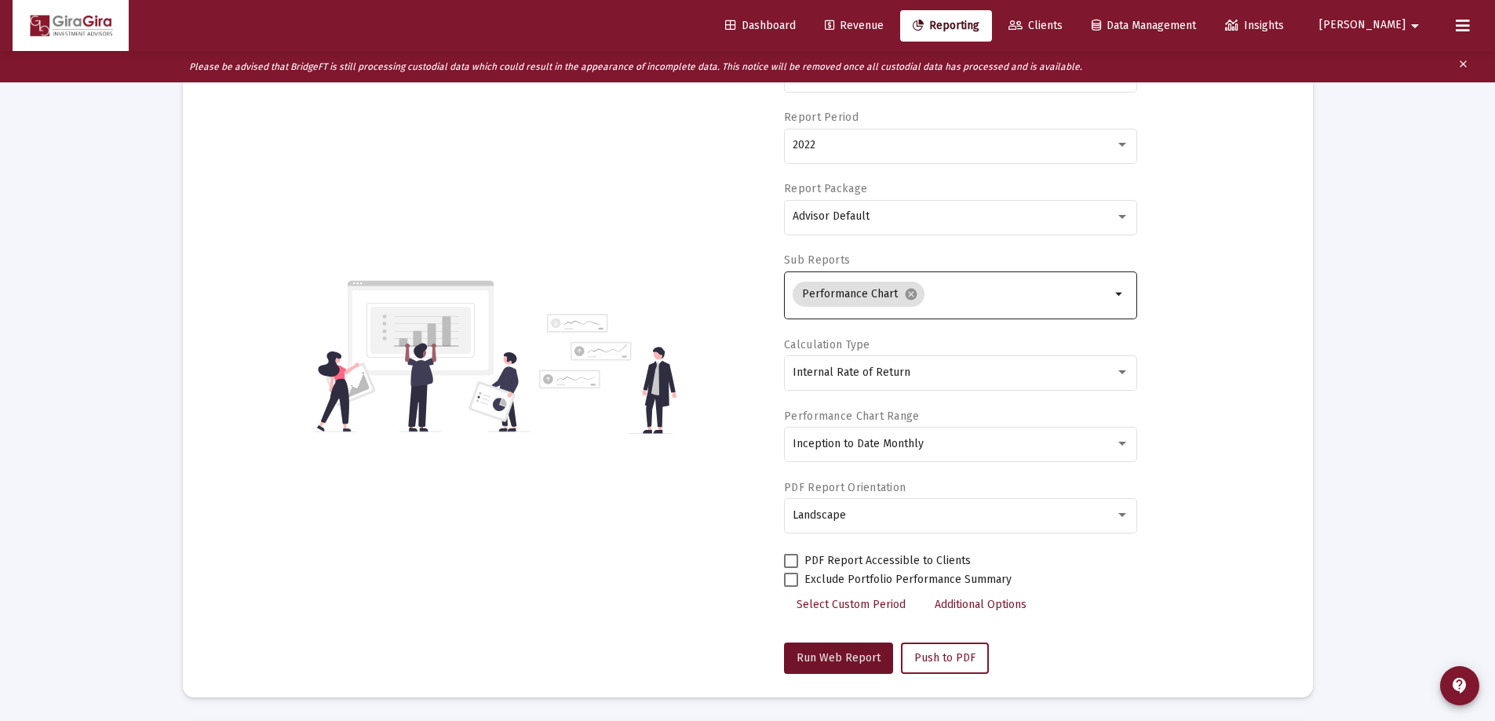
select select "View all"
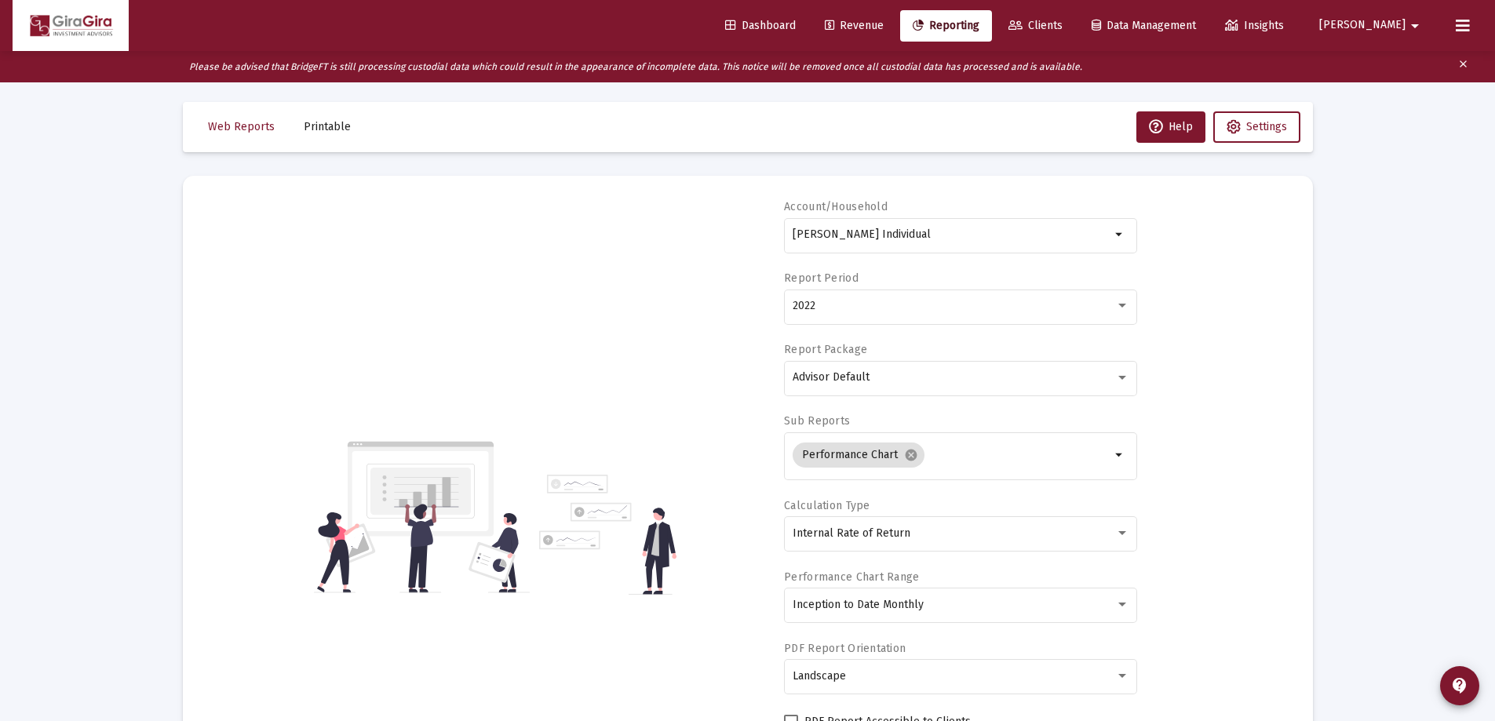
scroll to position [0, 0]
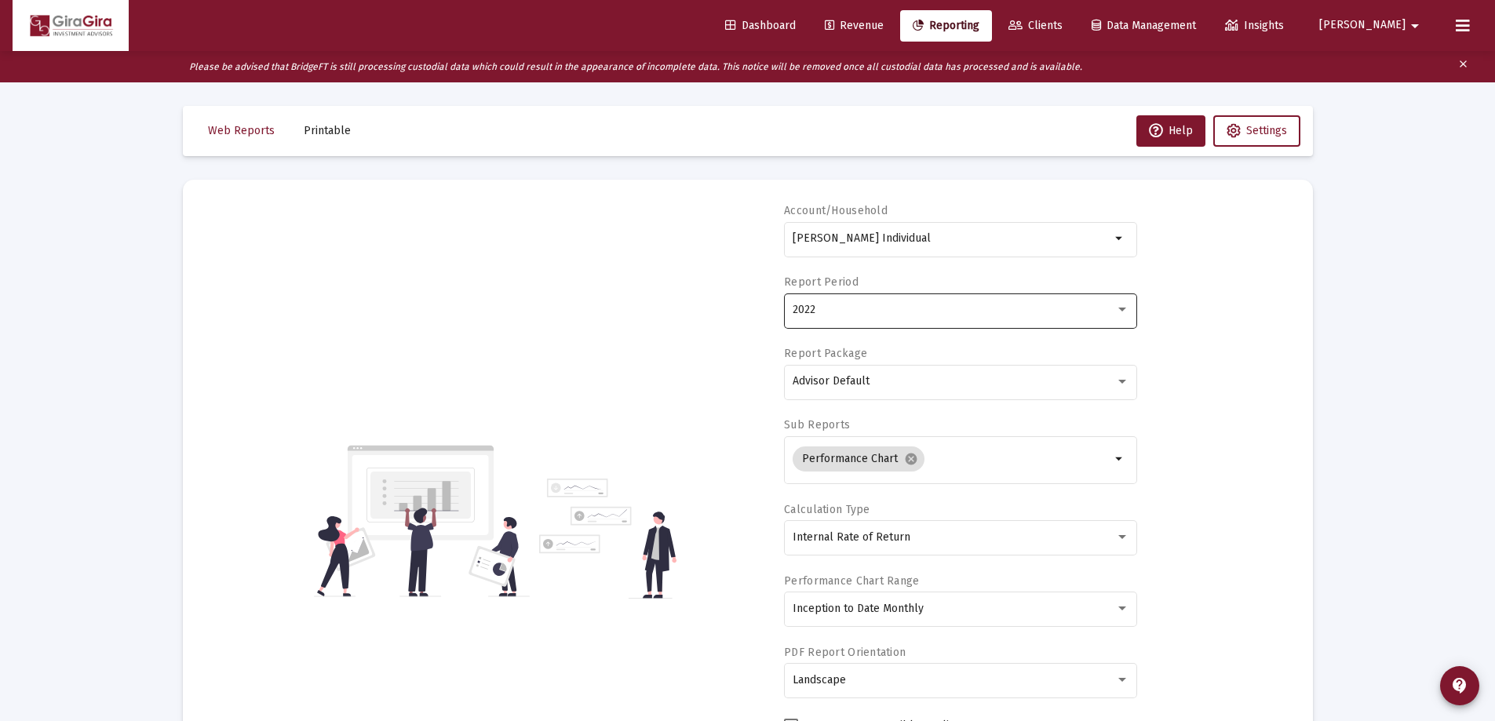
click at [822, 308] on div "2022" at bounding box center [954, 310] width 322 height 13
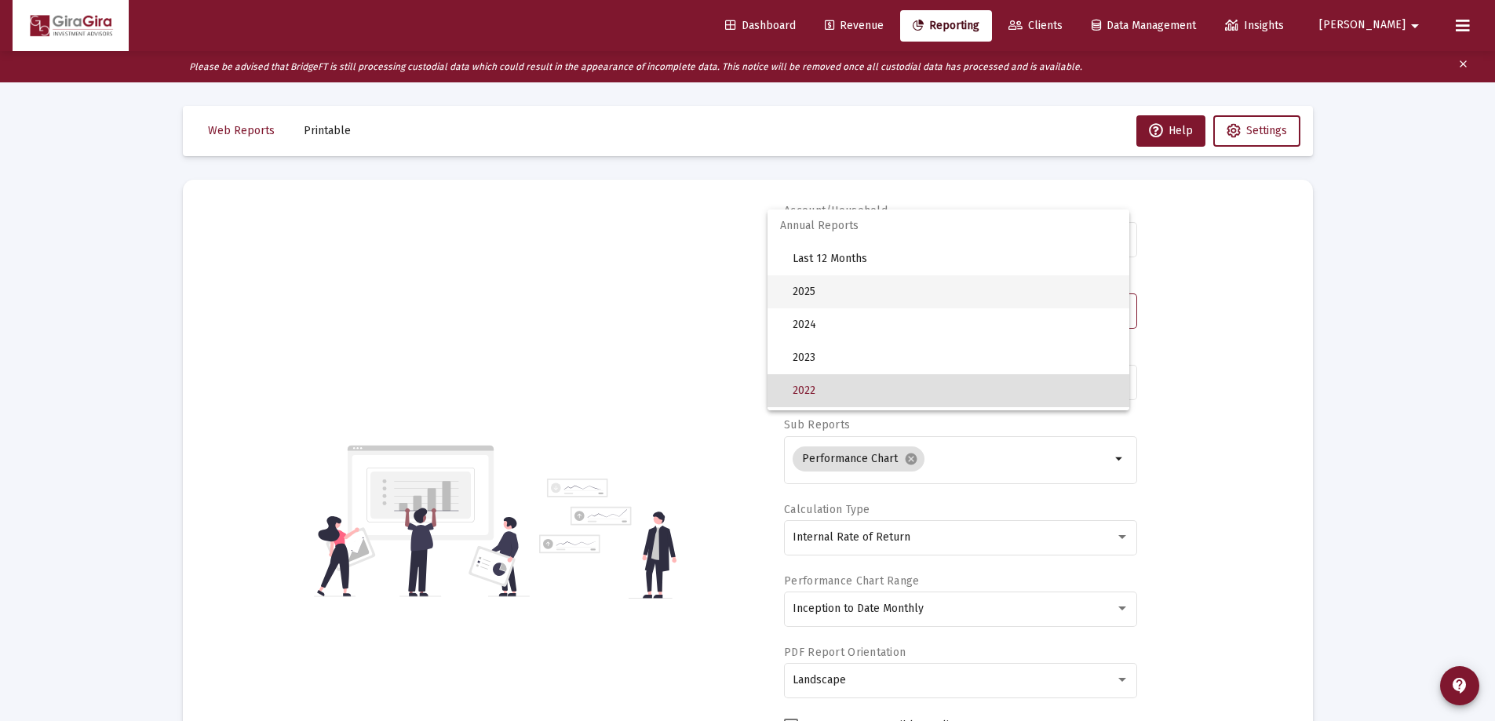
click at [816, 293] on span "2025" at bounding box center [955, 291] width 324 height 33
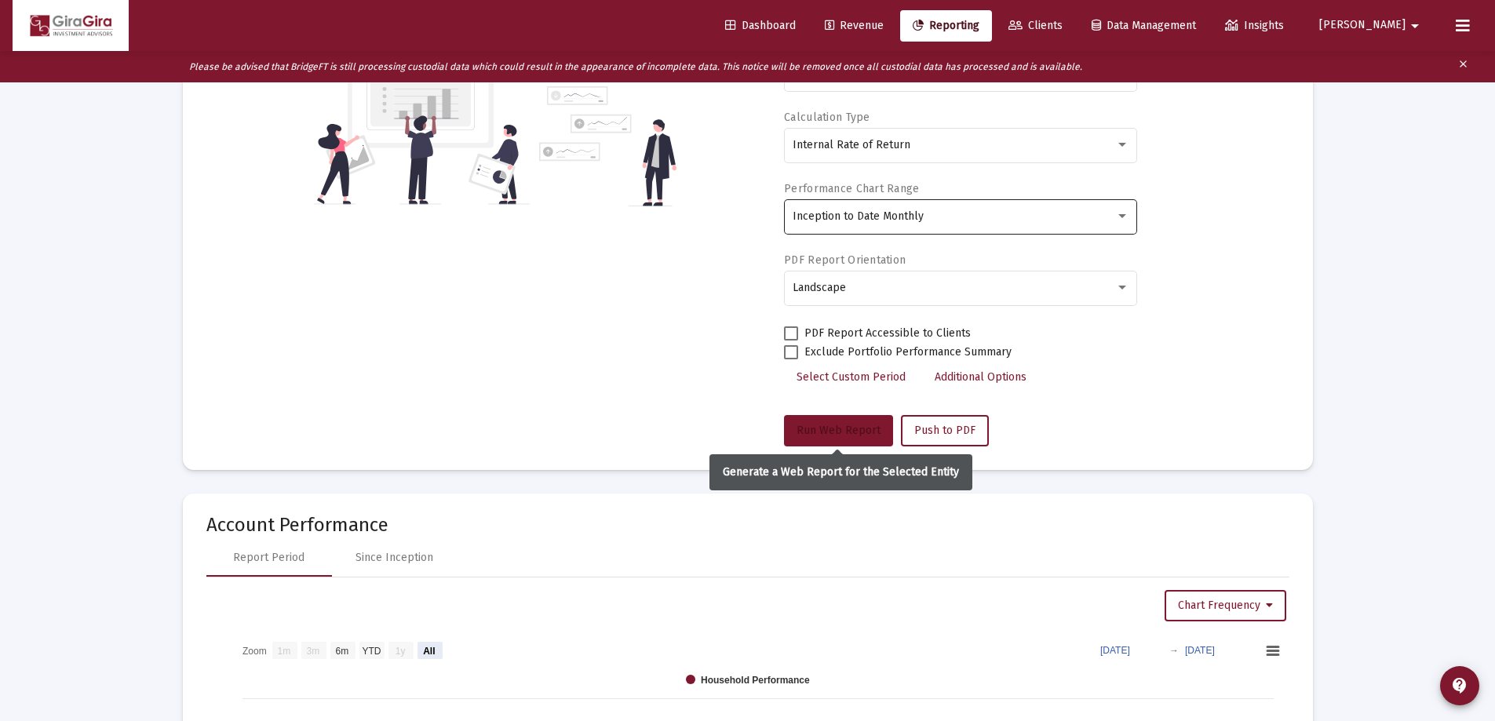
click at [826, 426] on span "Run Web Report" at bounding box center [838, 430] width 84 height 13
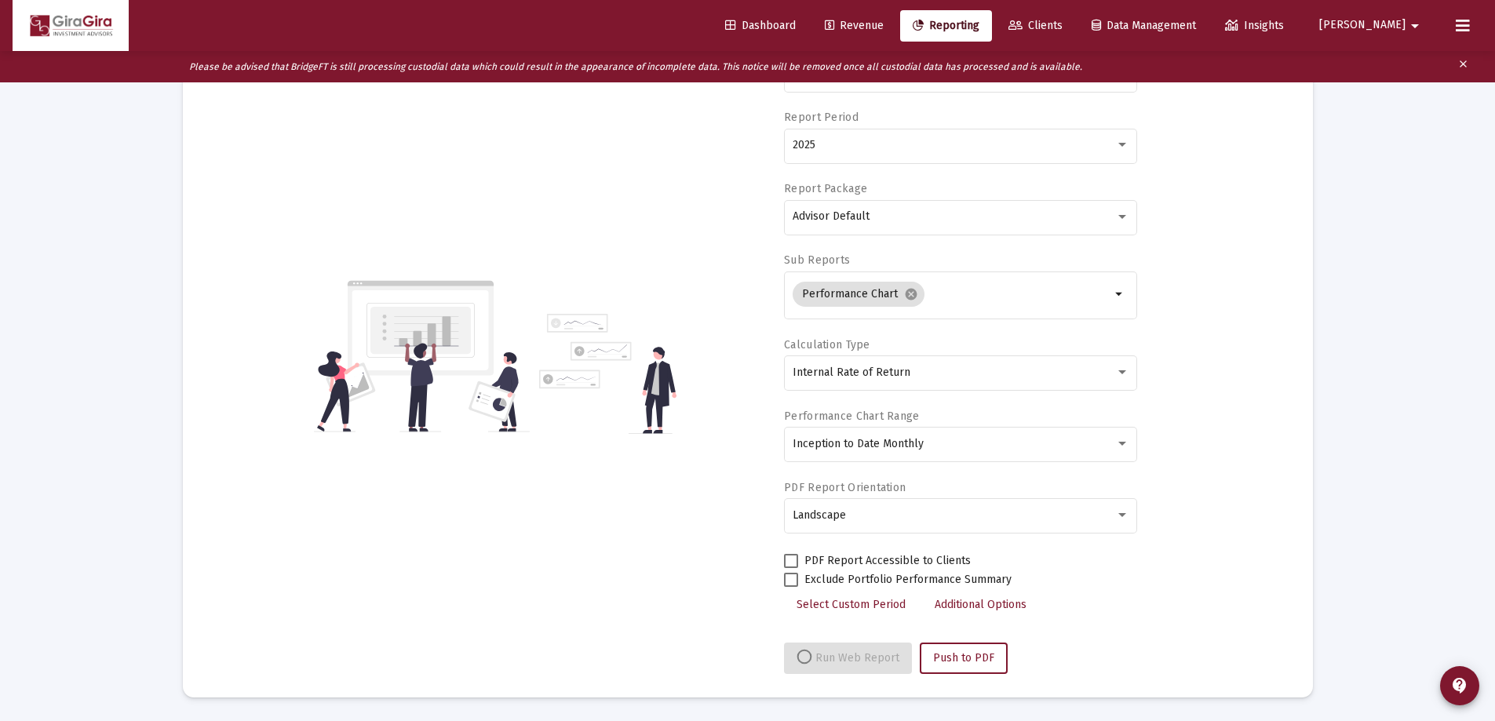
select select "View all"
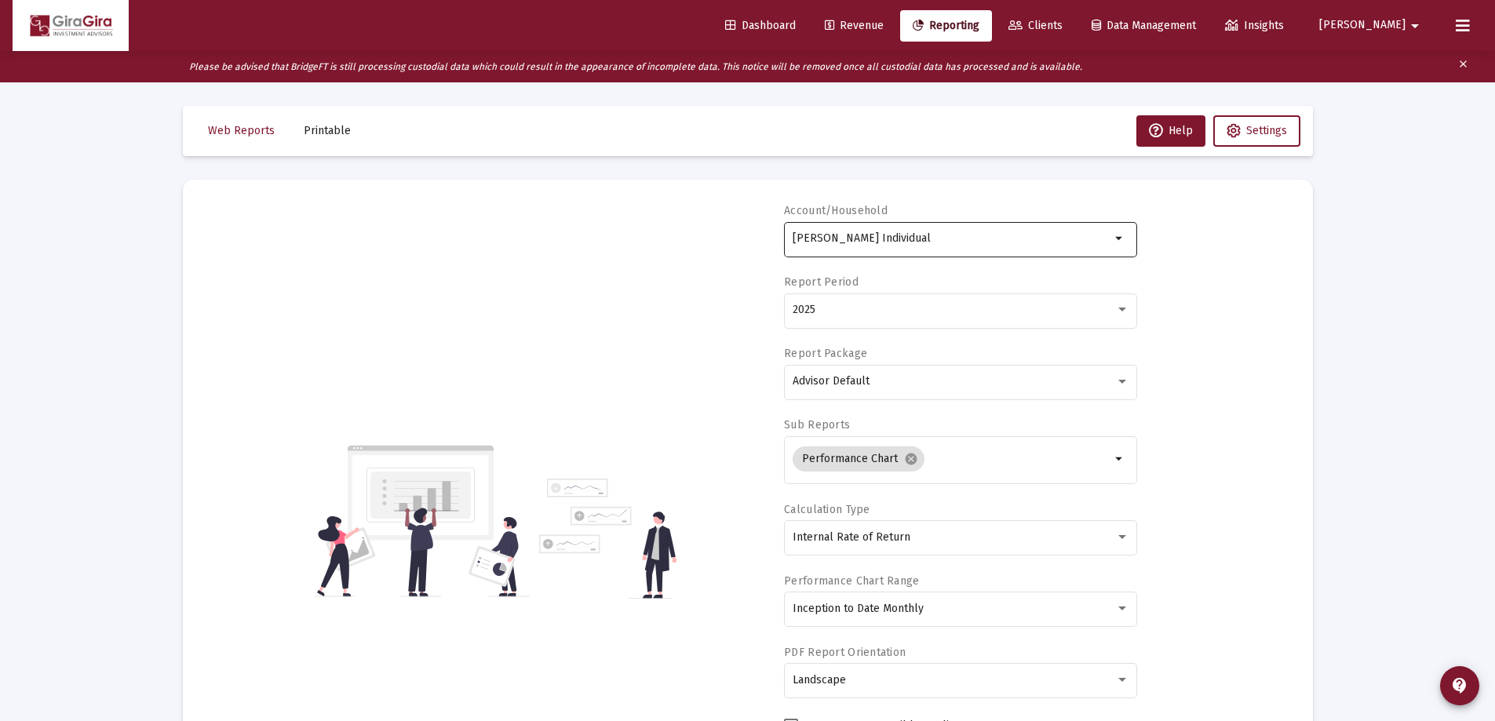
click at [846, 241] on input "[PERSON_NAME] Individual" at bounding box center [952, 238] width 318 height 13
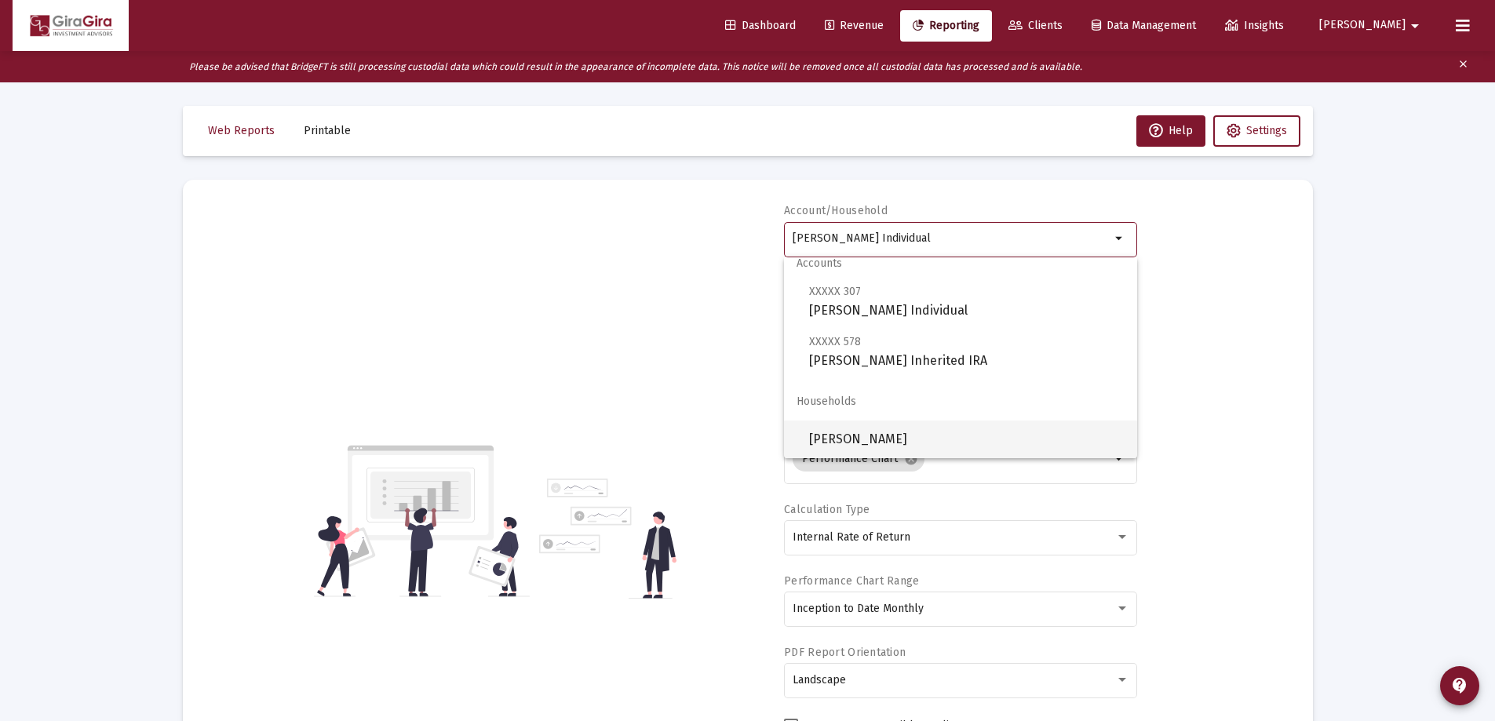
click at [882, 435] on span "[PERSON_NAME]" at bounding box center [966, 440] width 315 height 38
type input "[PERSON_NAME]"
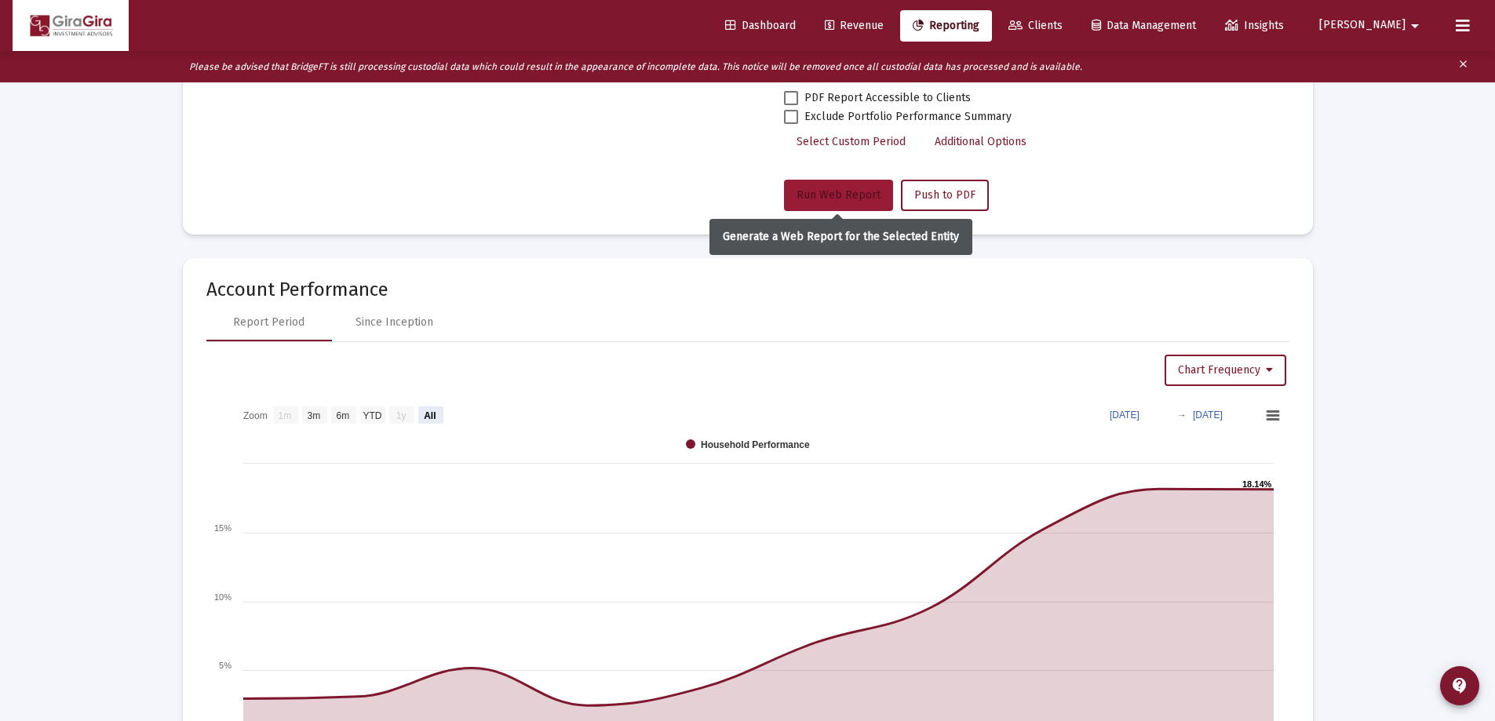
click at [814, 190] on span "Run Web Report" at bounding box center [838, 194] width 84 height 13
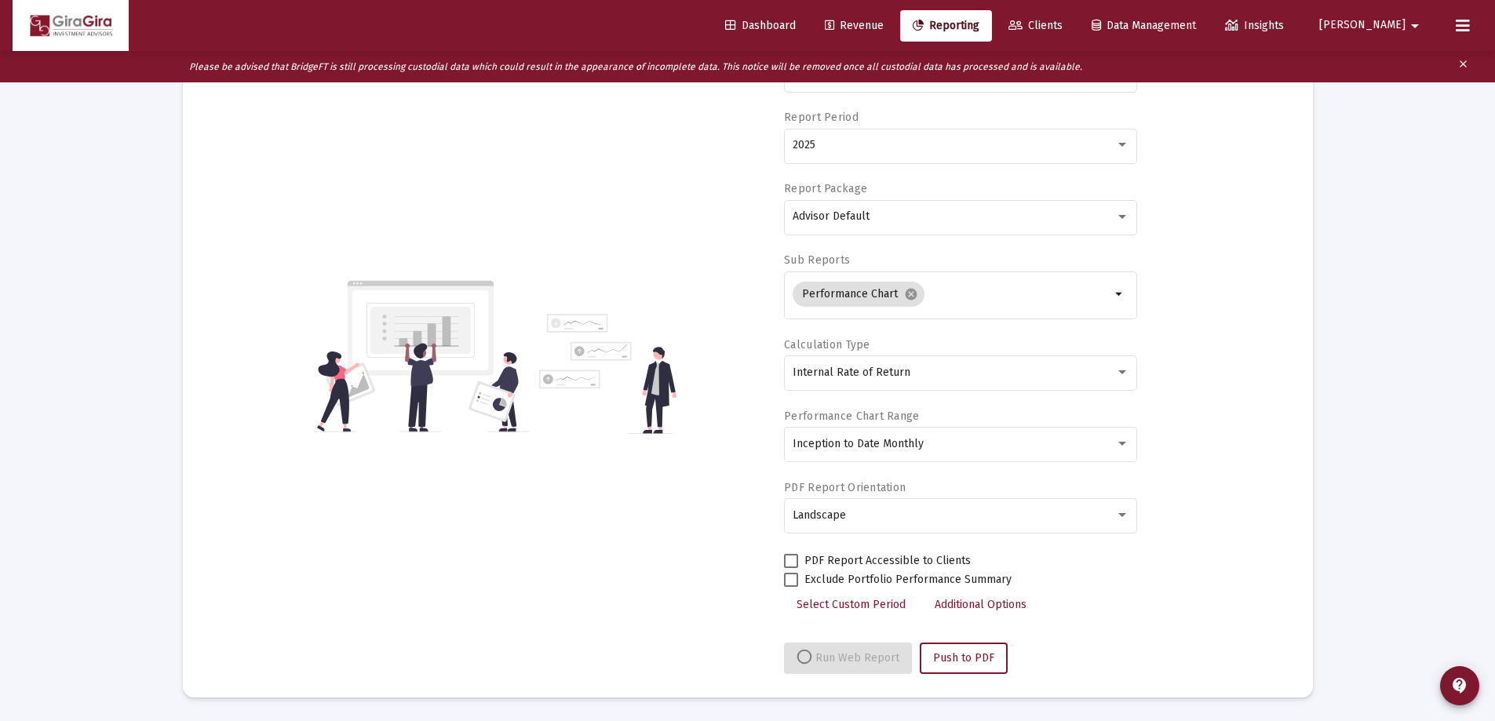
scroll to position [628, 0]
select select "View all"
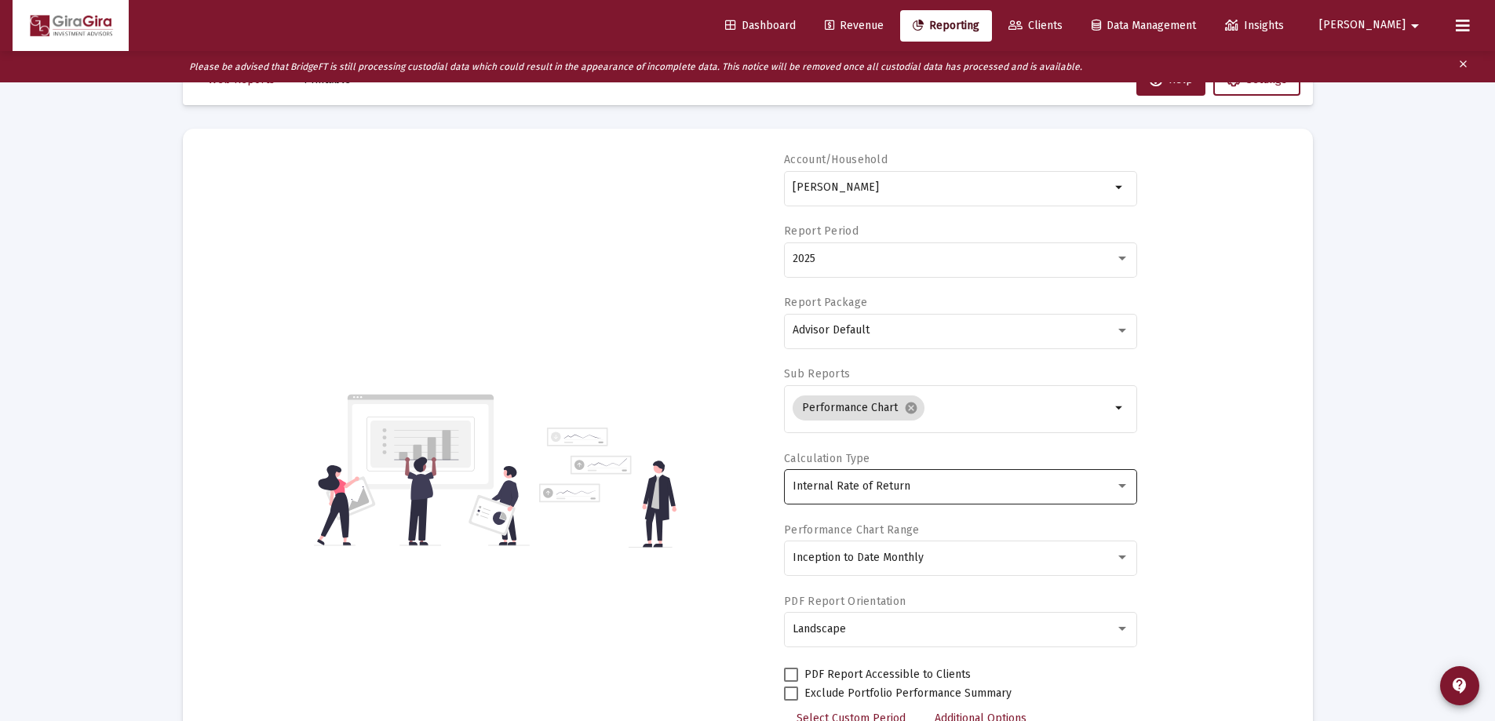
scroll to position [0, 0]
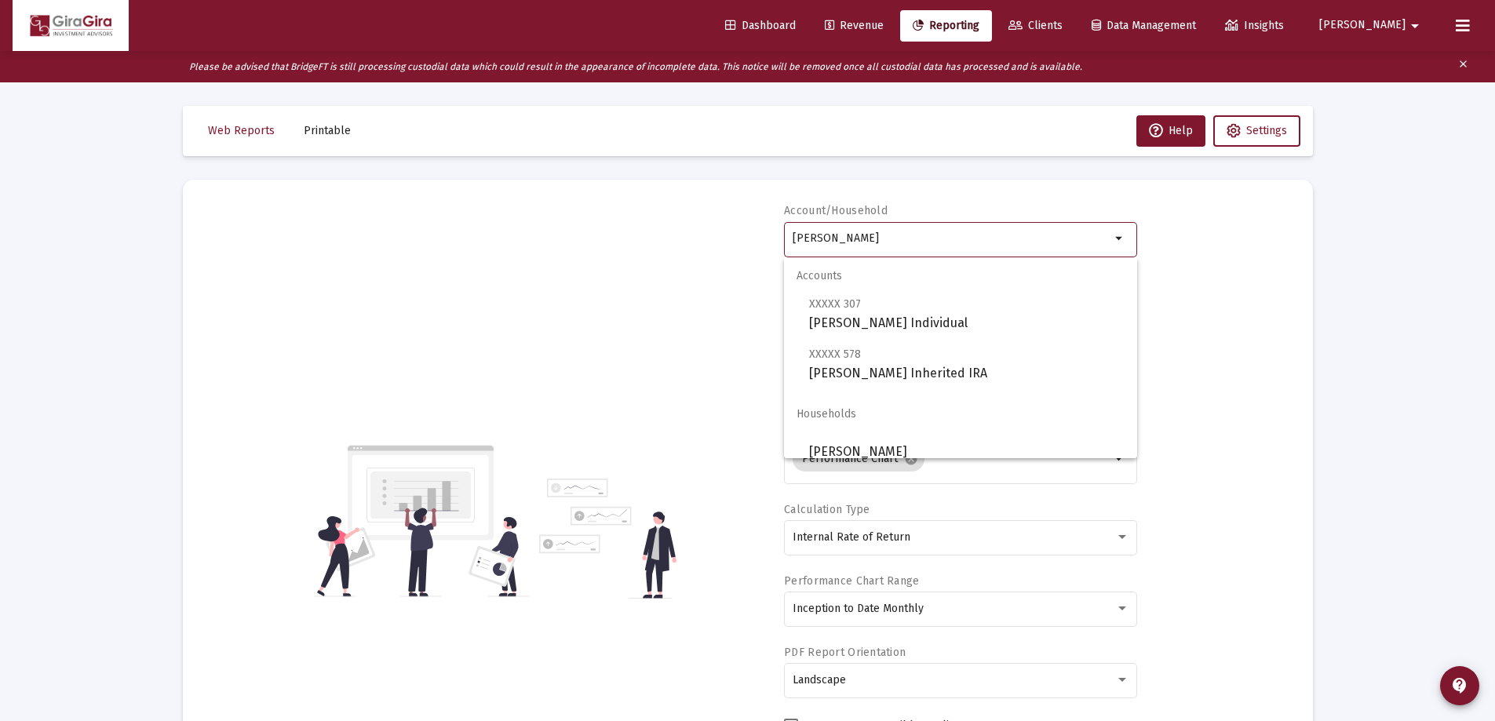
click at [872, 243] on input "[PERSON_NAME]" at bounding box center [952, 238] width 318 height 13
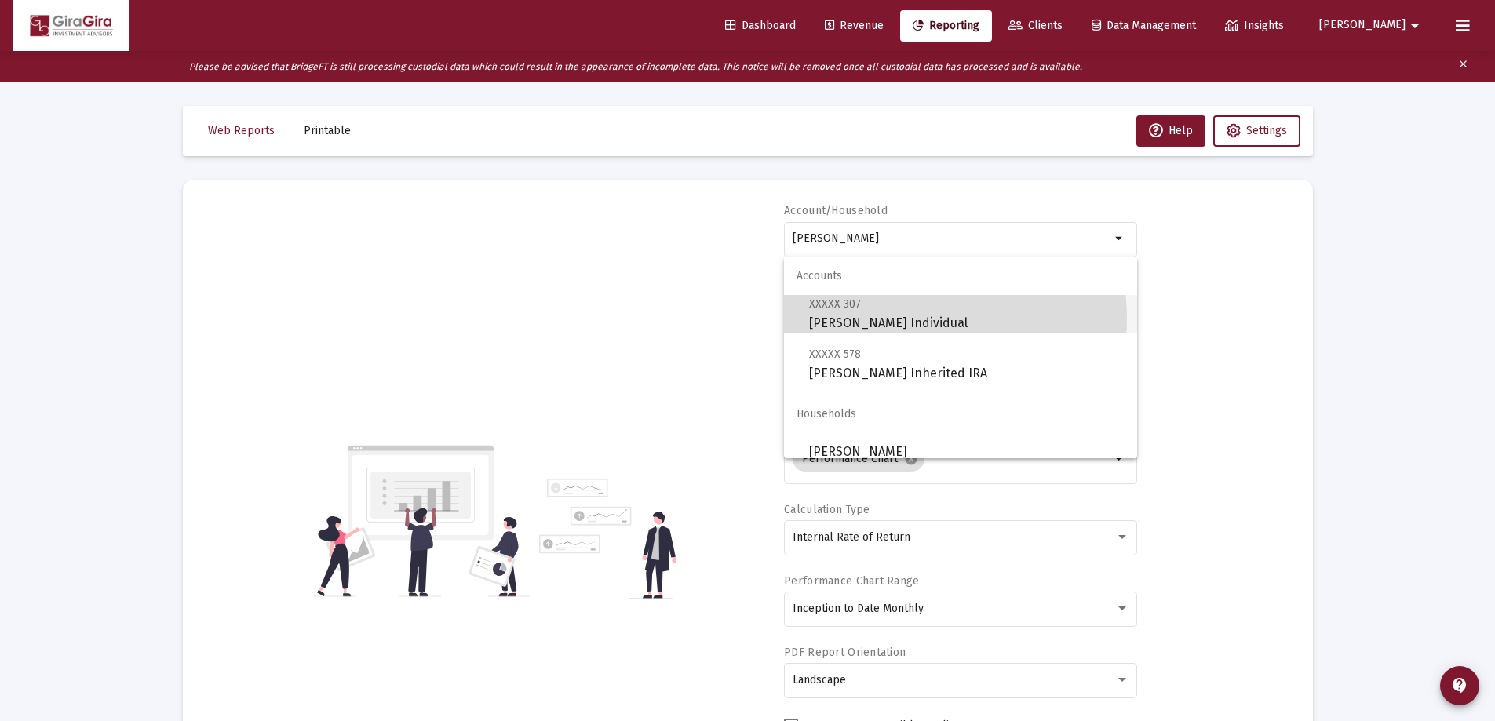
click at [907, 319] on span "XXXXX 307 [PERSON_NAME] Individual" at bounding box center [966, 313] width 315 height 38
type input "[PERSON_NAME] Individual"
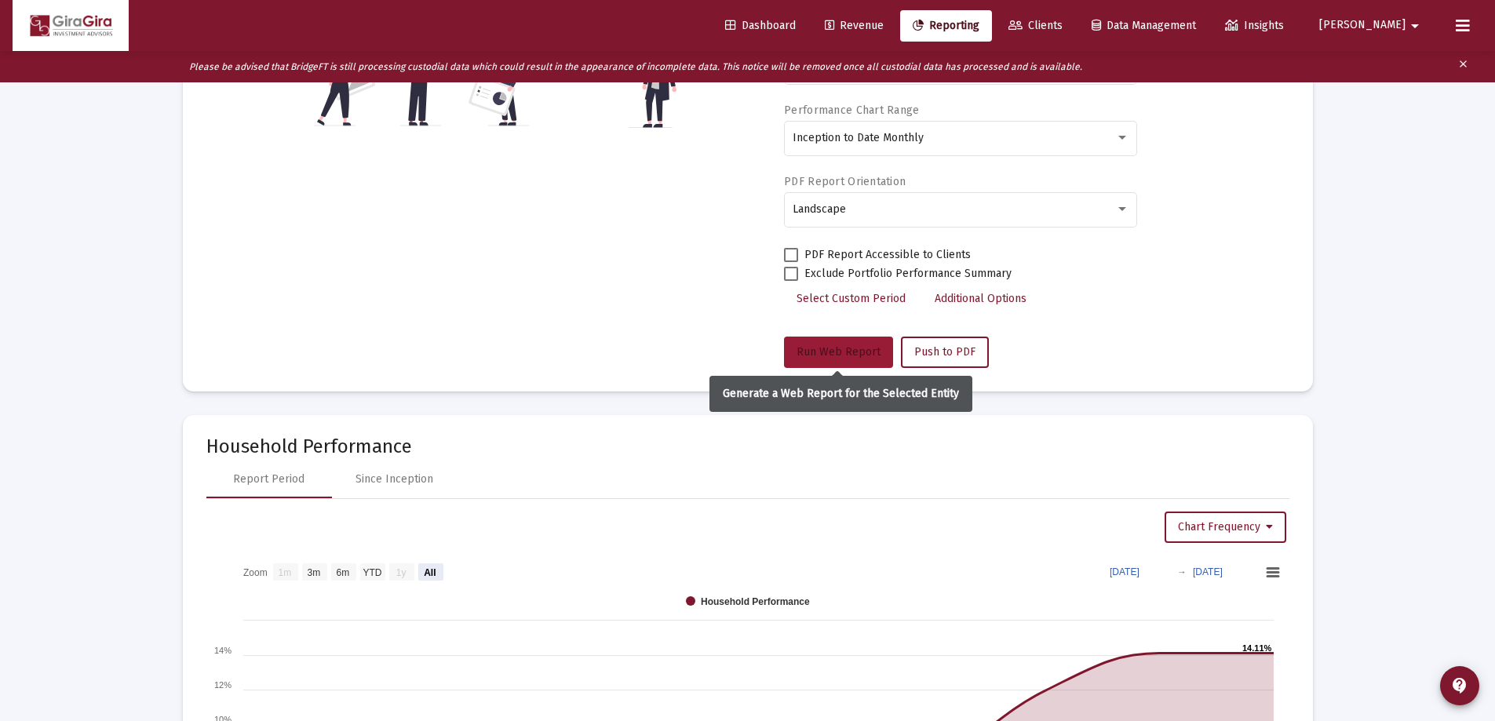
click at [837, 348] on span "Run Web Report" at bounding box center [838, 351] width 84 height 13
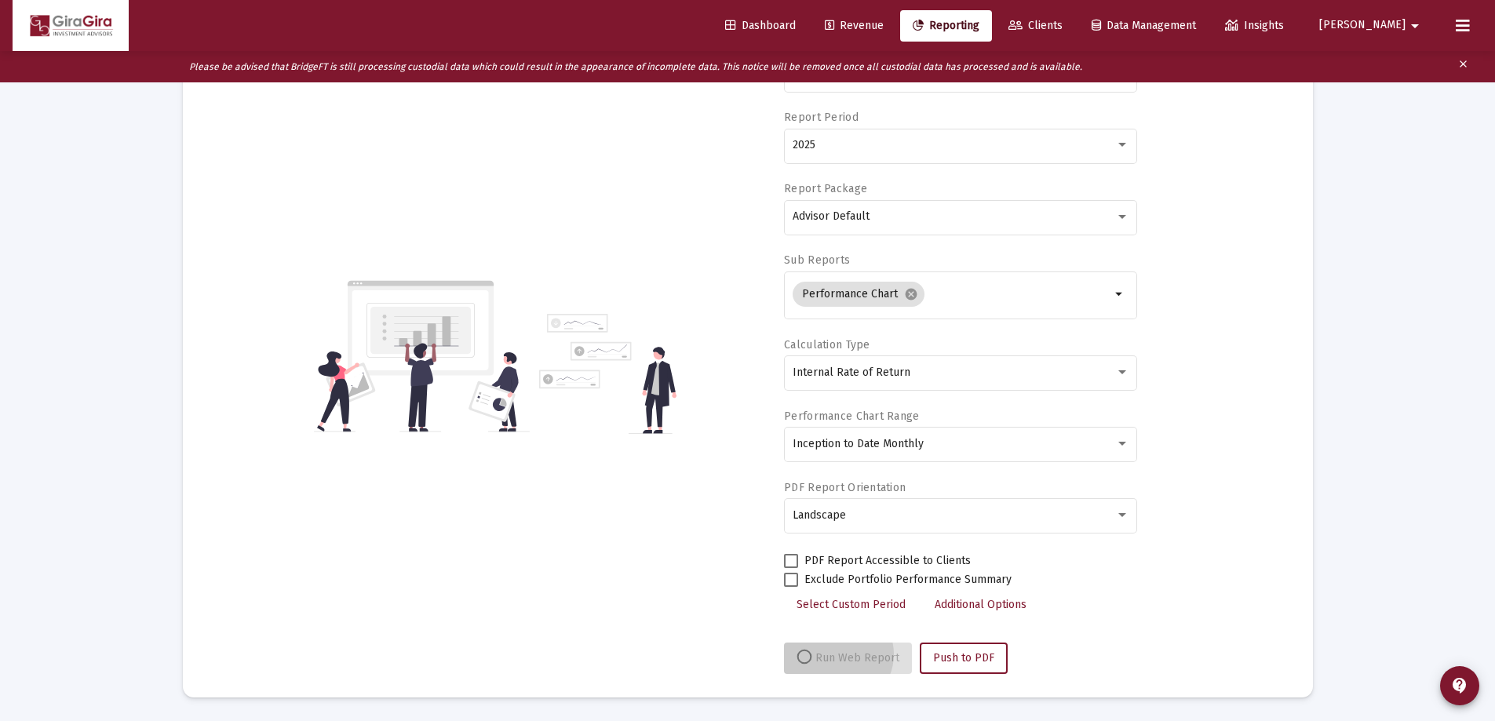
select select "View all"
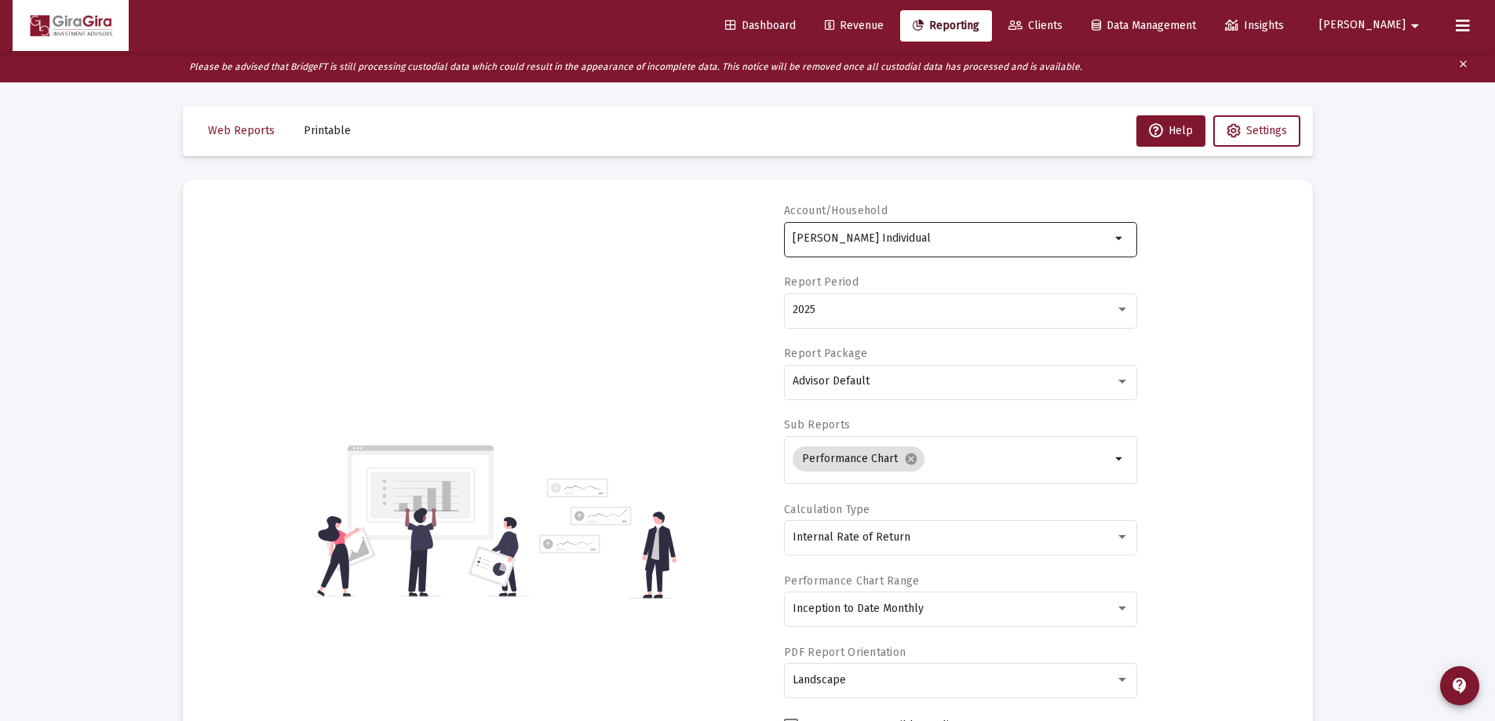
click at [858, 238] on input "[PERSON_NAME] Individual" at bounding box center [952, 238] width 318 height 13
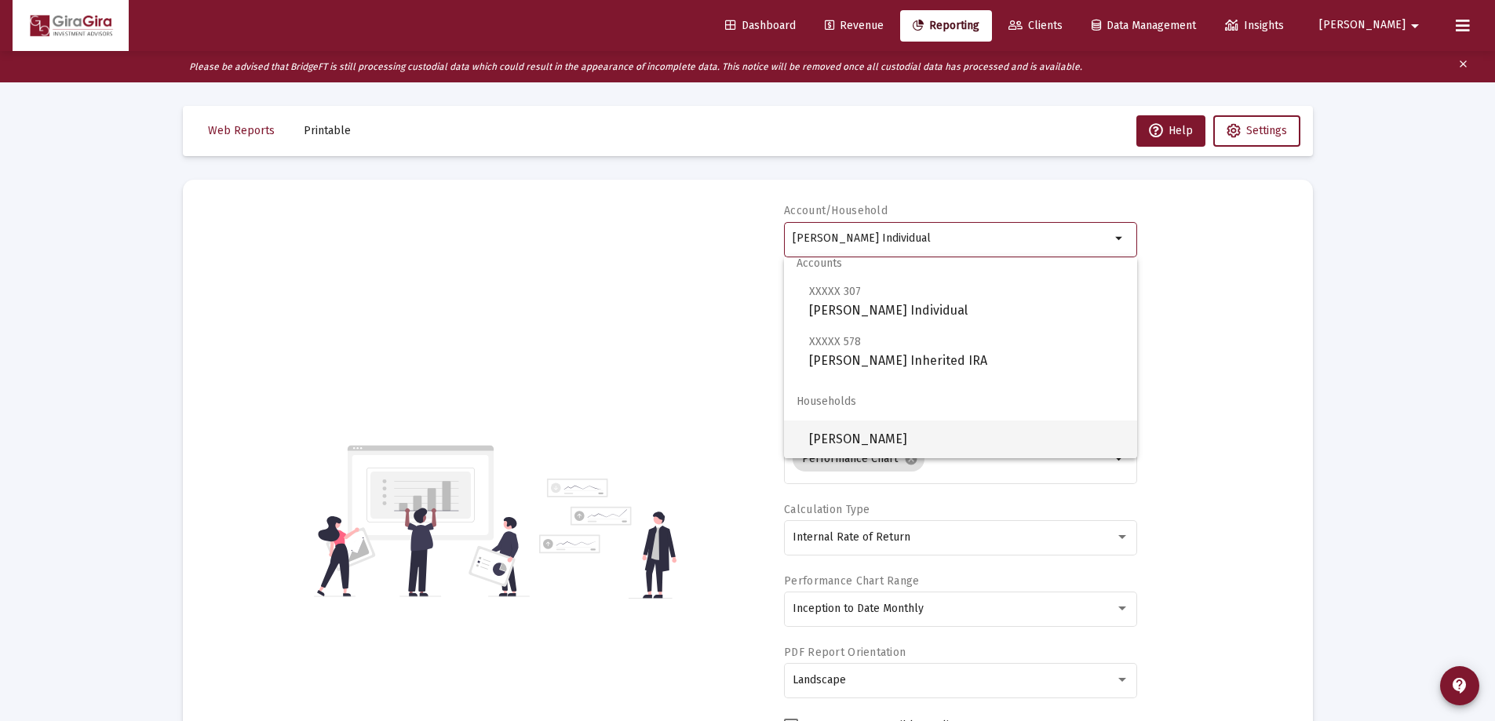
click at [896, 432] on span "[PERSON_NAME]" at bounding box center [966, 440] width 315 height 38
type input "[PERSON_NAME]"
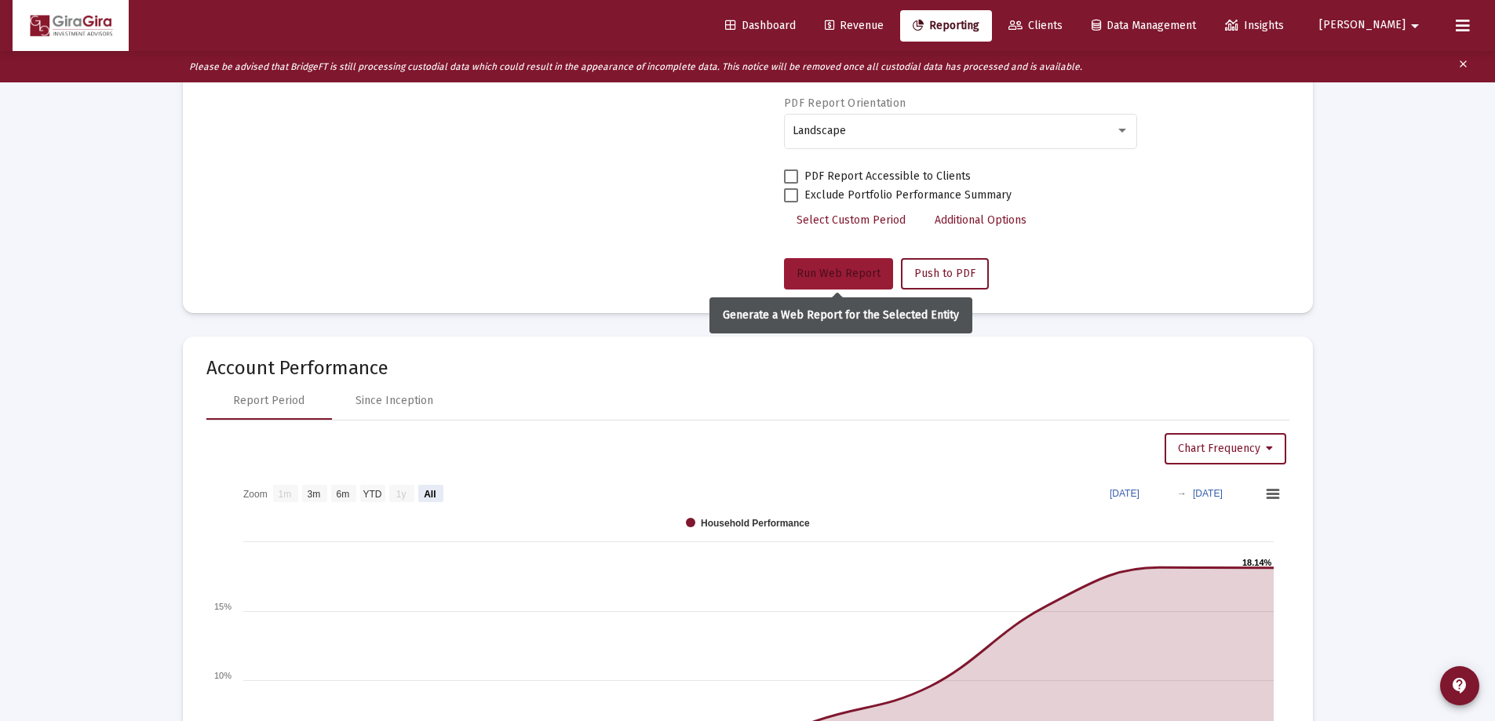
click at [828, 271] on span "Run Web Report" at bounding box center [838, 273] width 84 height 13
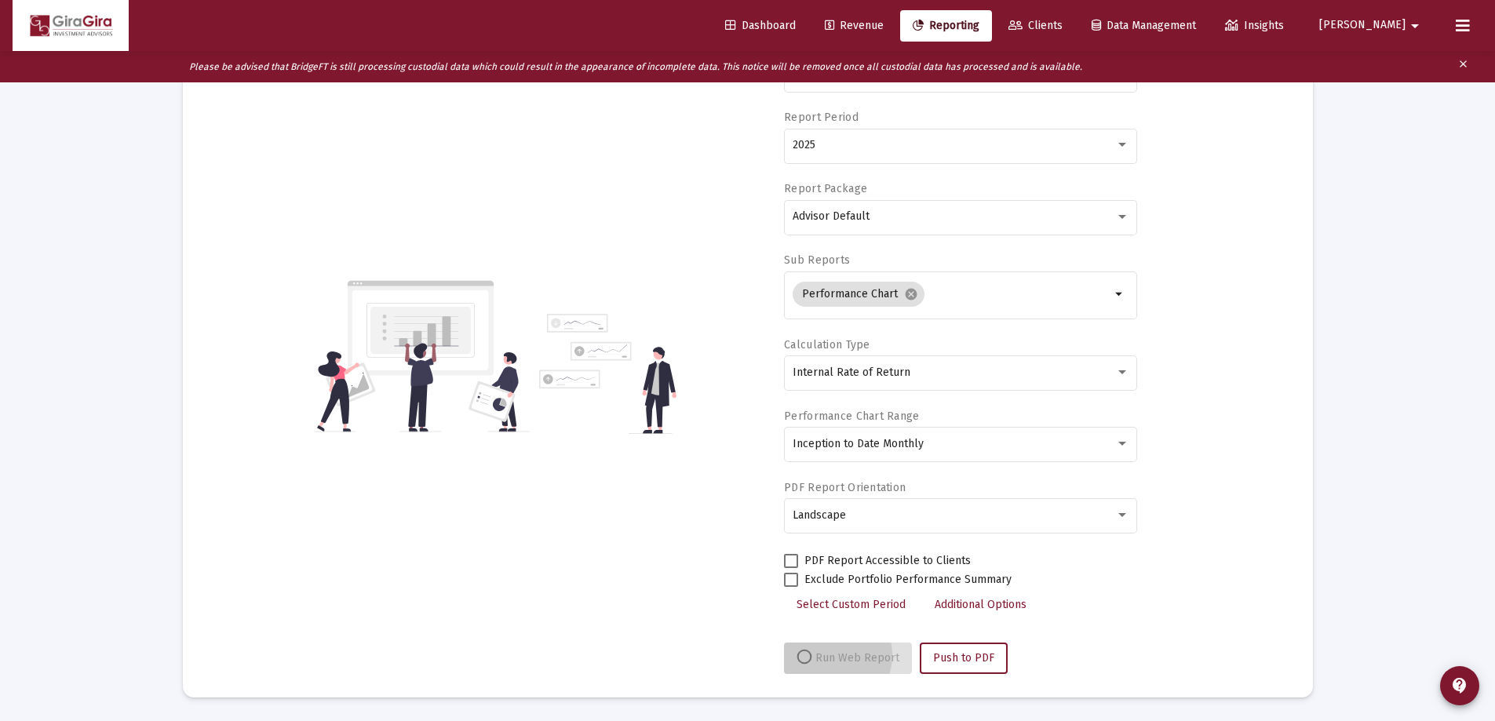
scroll to position [165, 0]
select select "View all"
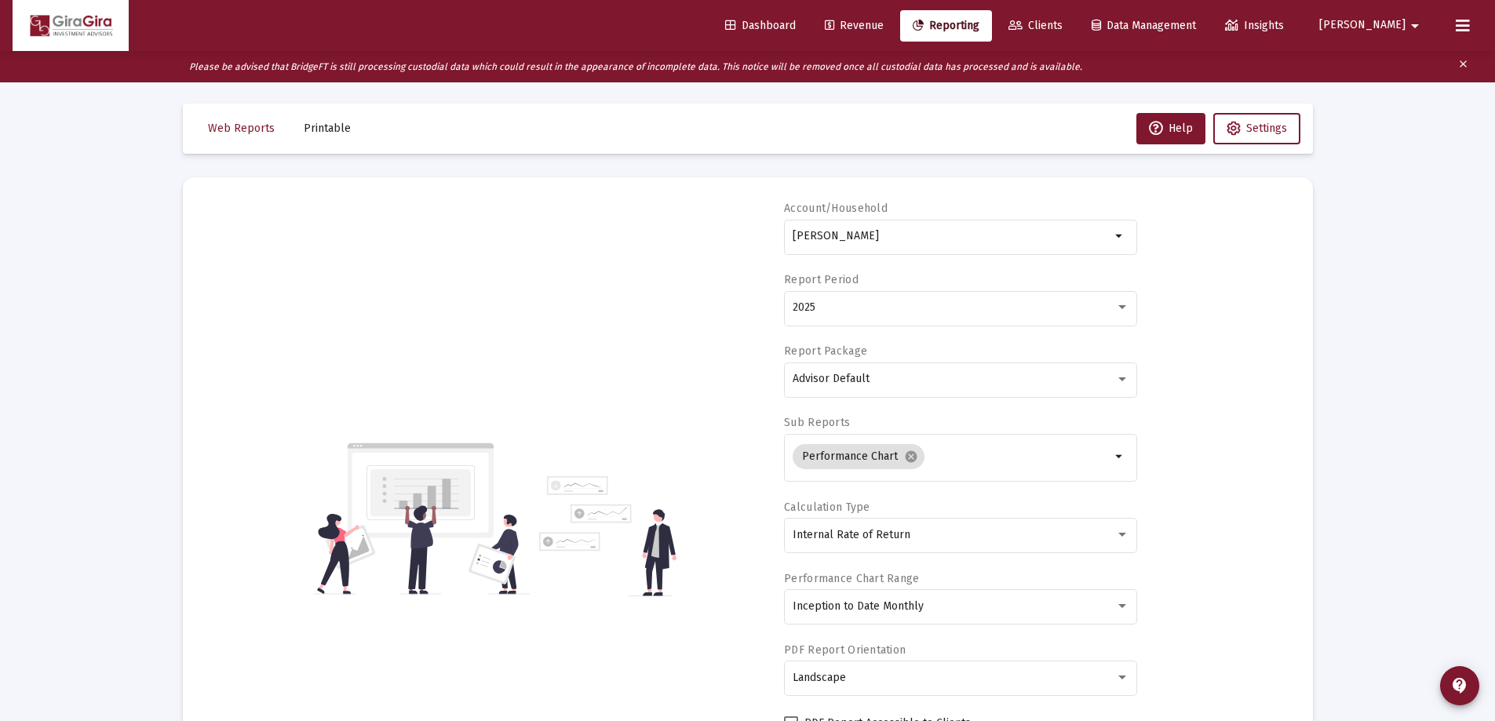
scroll to position [0, 0]
drag, startPoint x: 793, startPoint y: 235, endPoint x: 1296, endPoint y: 281, distance: 505.0
click at [1286, 281] on div "Account/Household [PERSON_NAME] Household arrow_drop_down Report Period 2025 Re…" at bounding box center [747, 521] width 1083 height 636
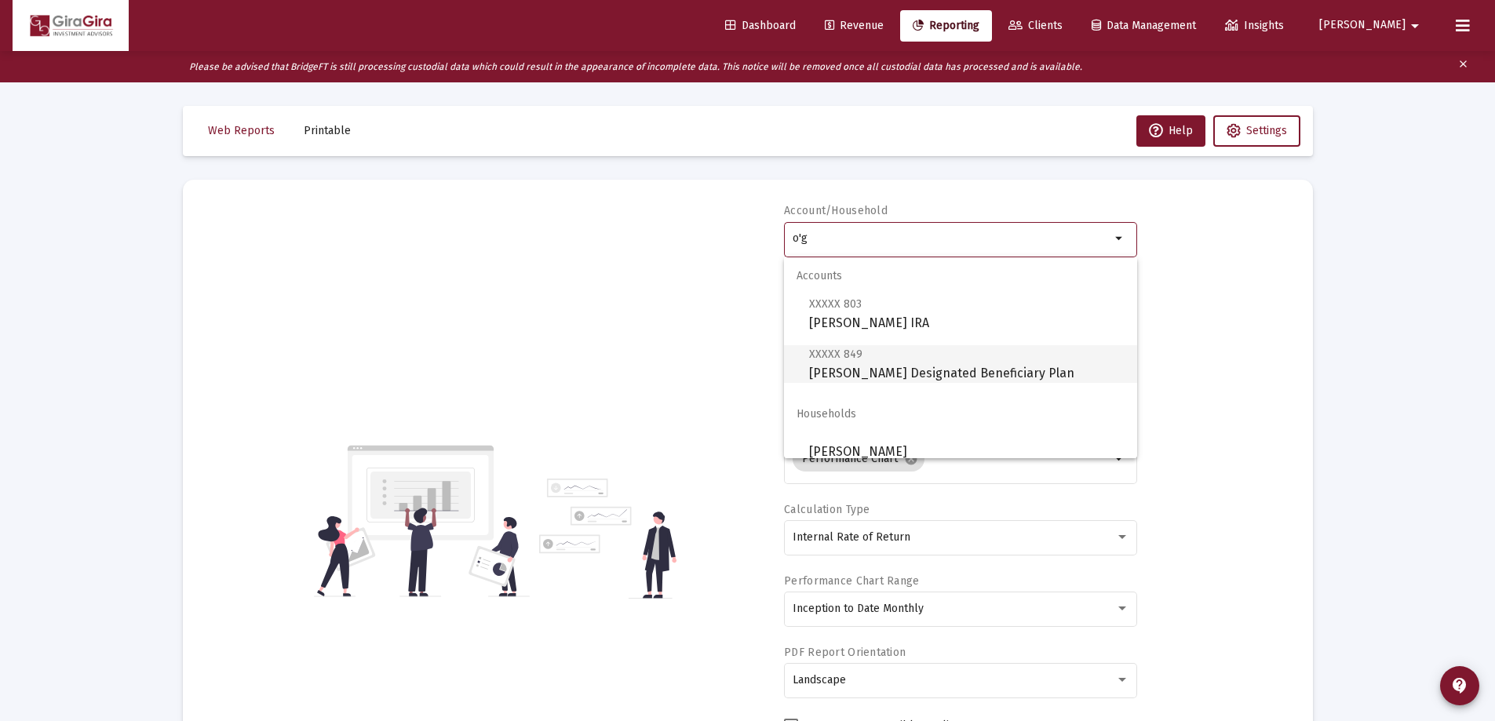
click at [862, 367] on span "XXXXX 849 [PERSON_NAME] Designated Beneficiary Plan" at bounding box center [966, 363] width 315 height 38
type input "[PERSON_NAME] Designated Beneficiary Plan"
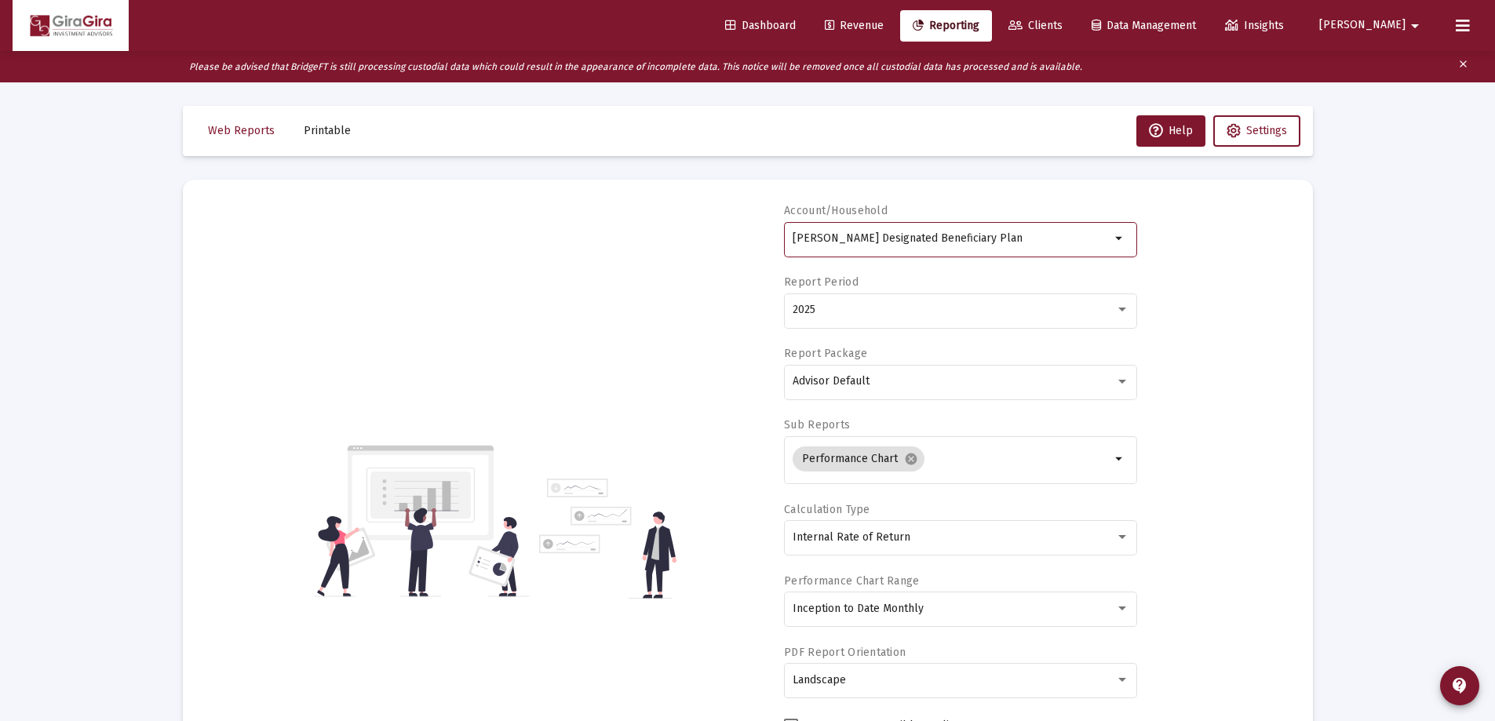
scroll to position [235, 0]
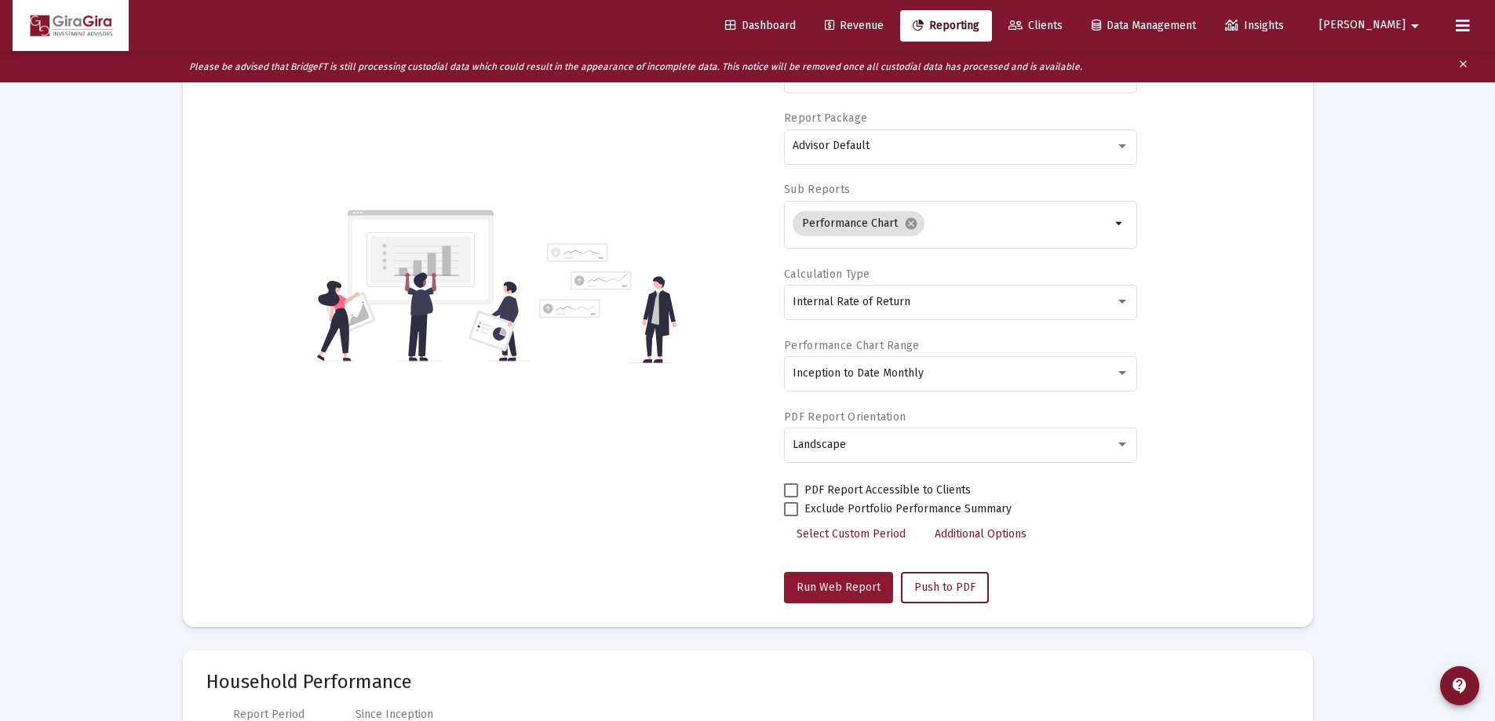
click at [829, 585] on span "Run Web Report" at bounding box center [838, 587] width 84 height 13
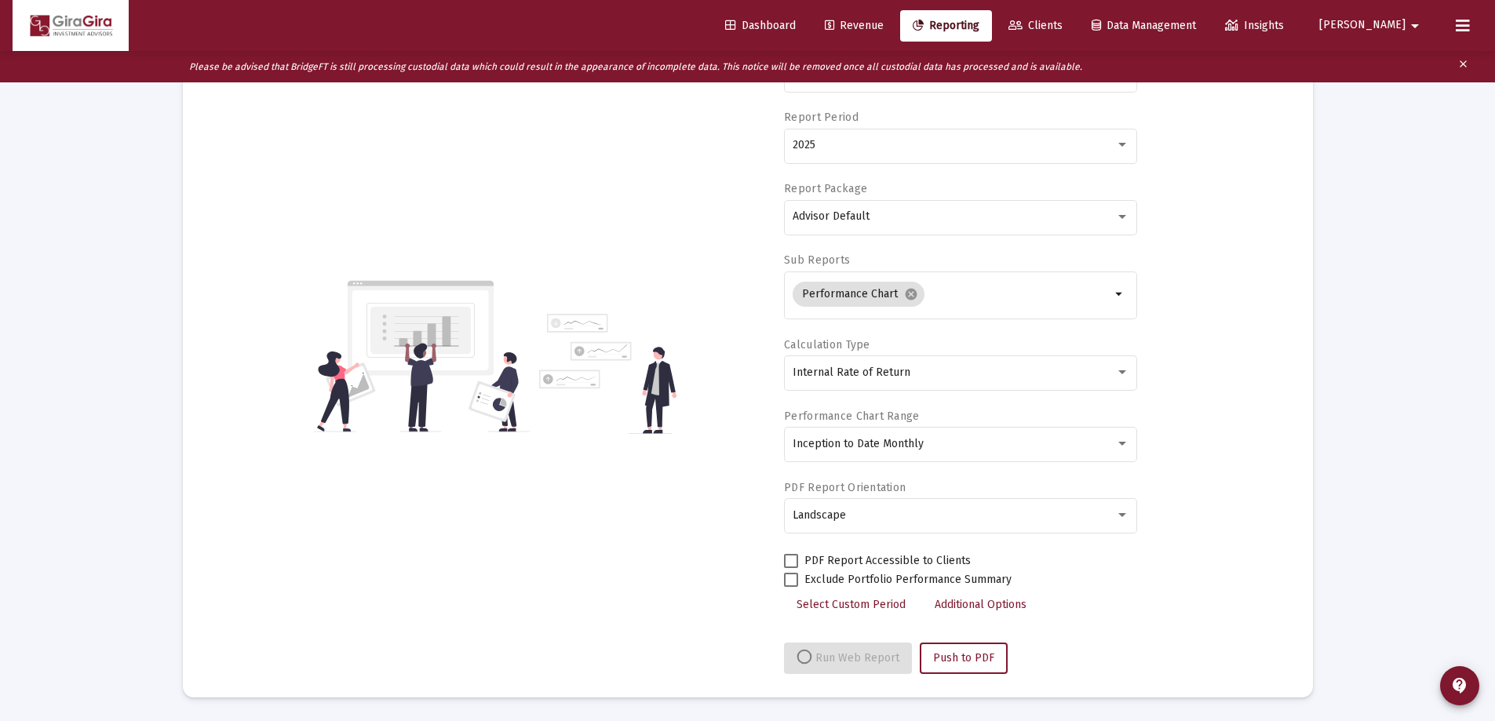
select select "View all"
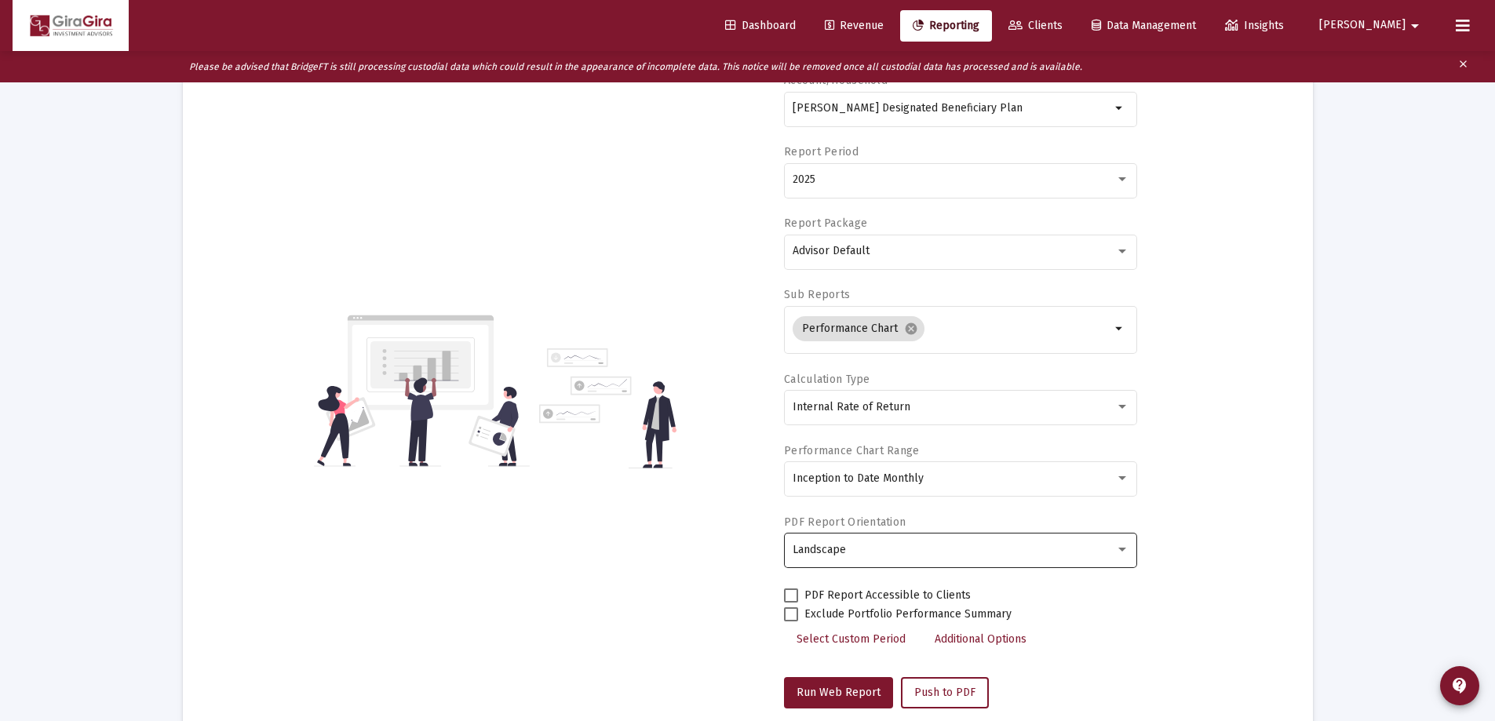
scroll to position [0, 0]
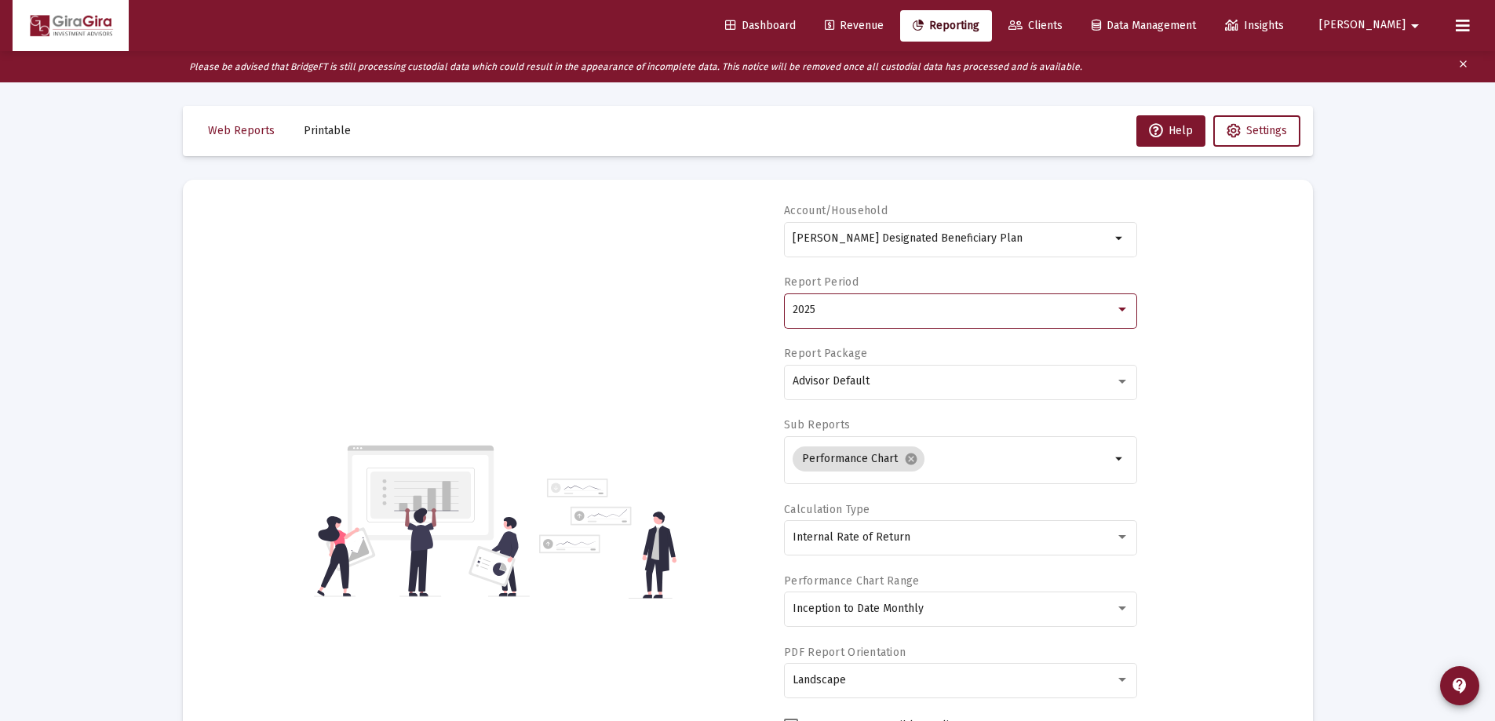
click at [836, 312] on div "2025" at bounding box center [954, 310] width 322 height 13
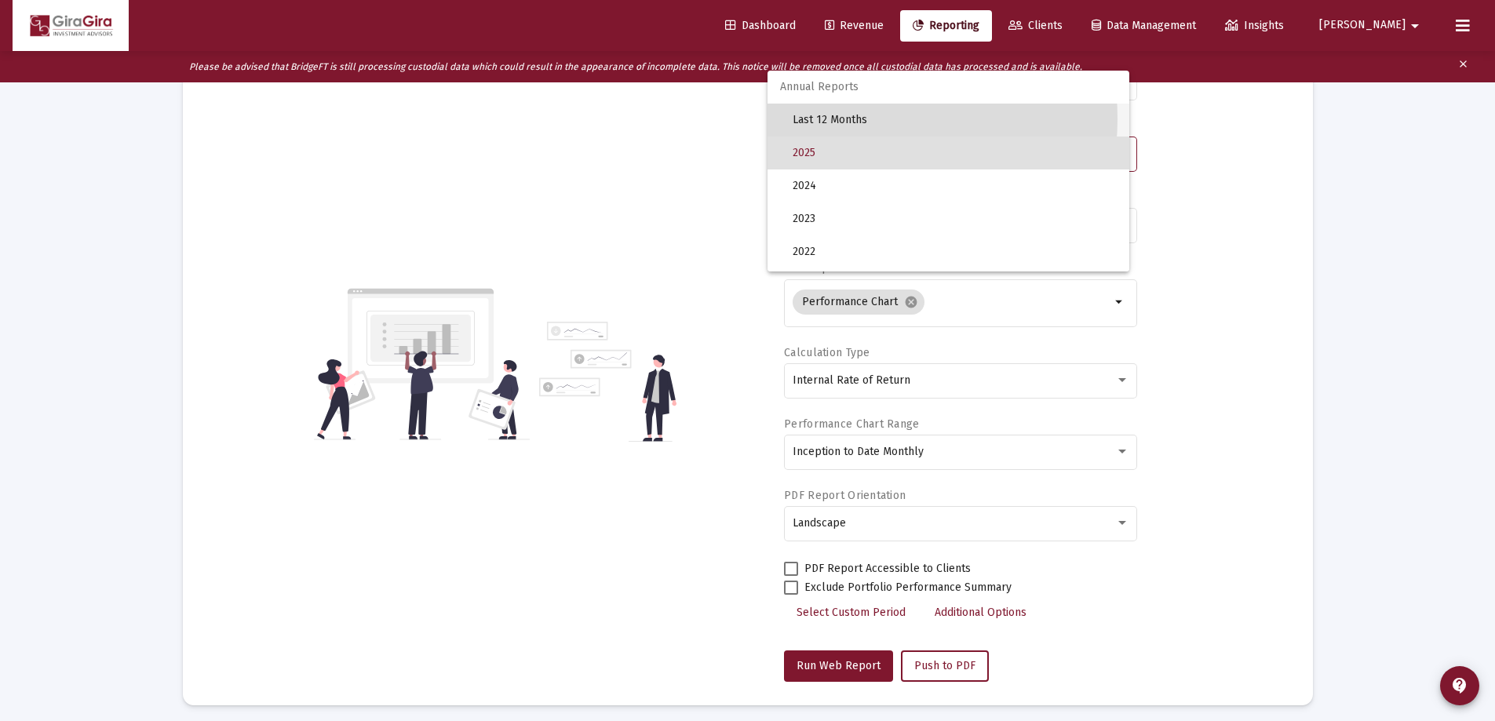
click at [844, 118] on span "Last 12 Months" at bounding box center [955, 120] width 324 height 33
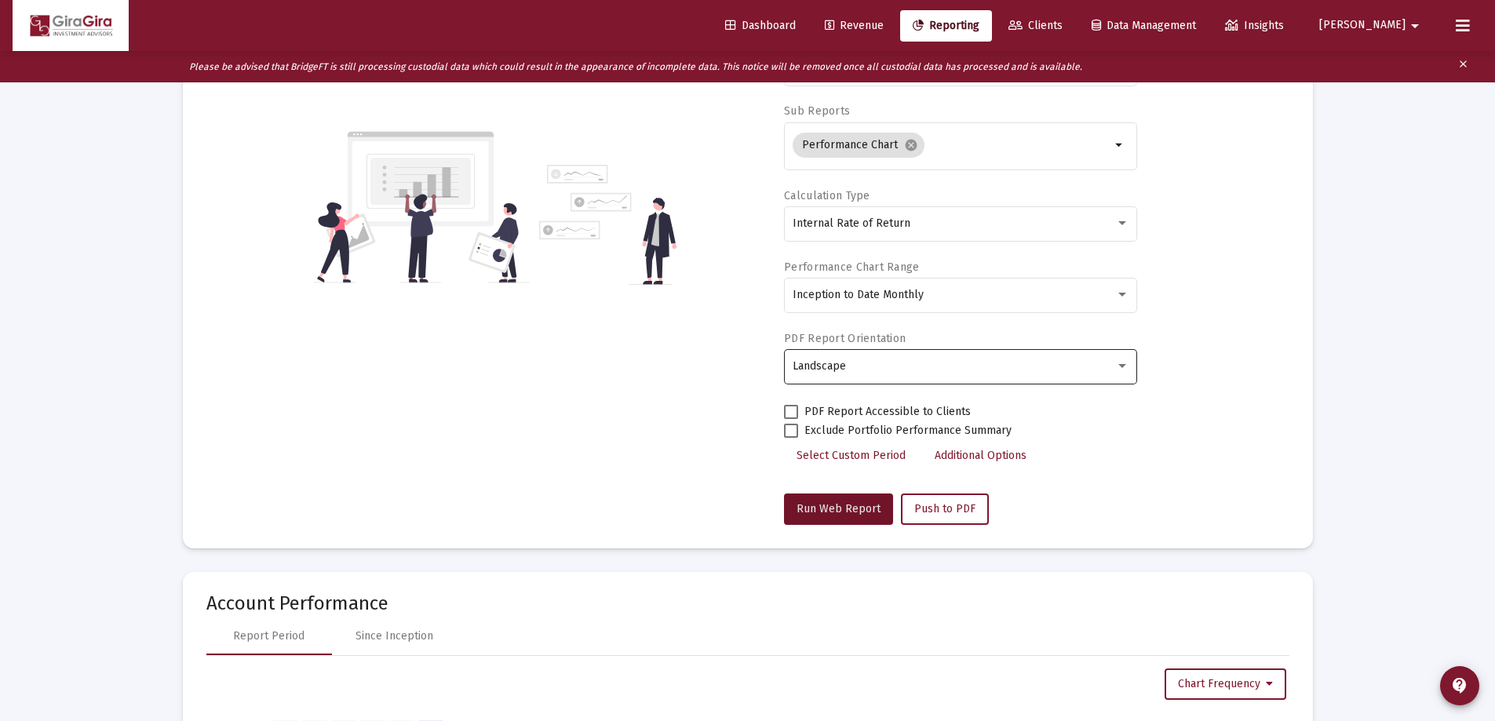
click at [858, 502] on button "Run Web Report" at bounding box center [838, 509] width 109 height 31
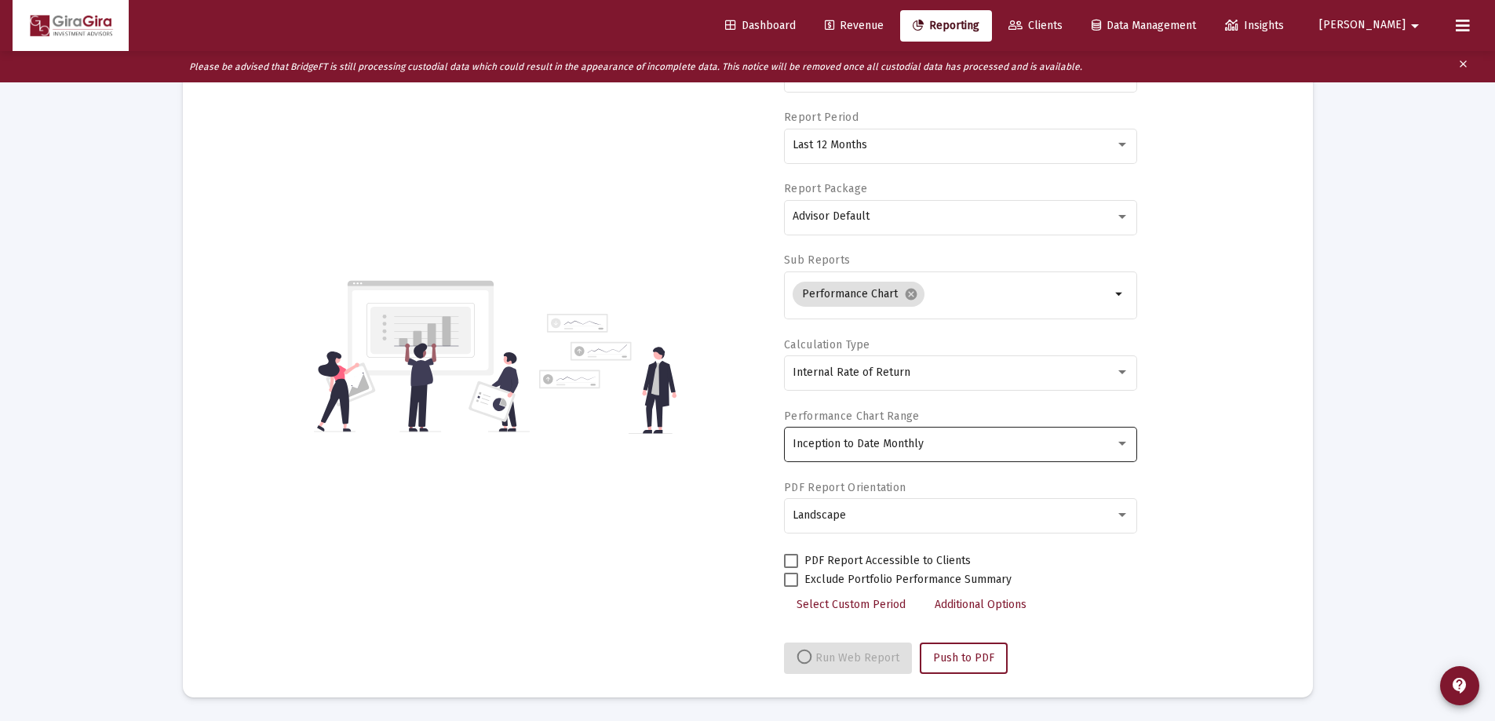
select select "View all"
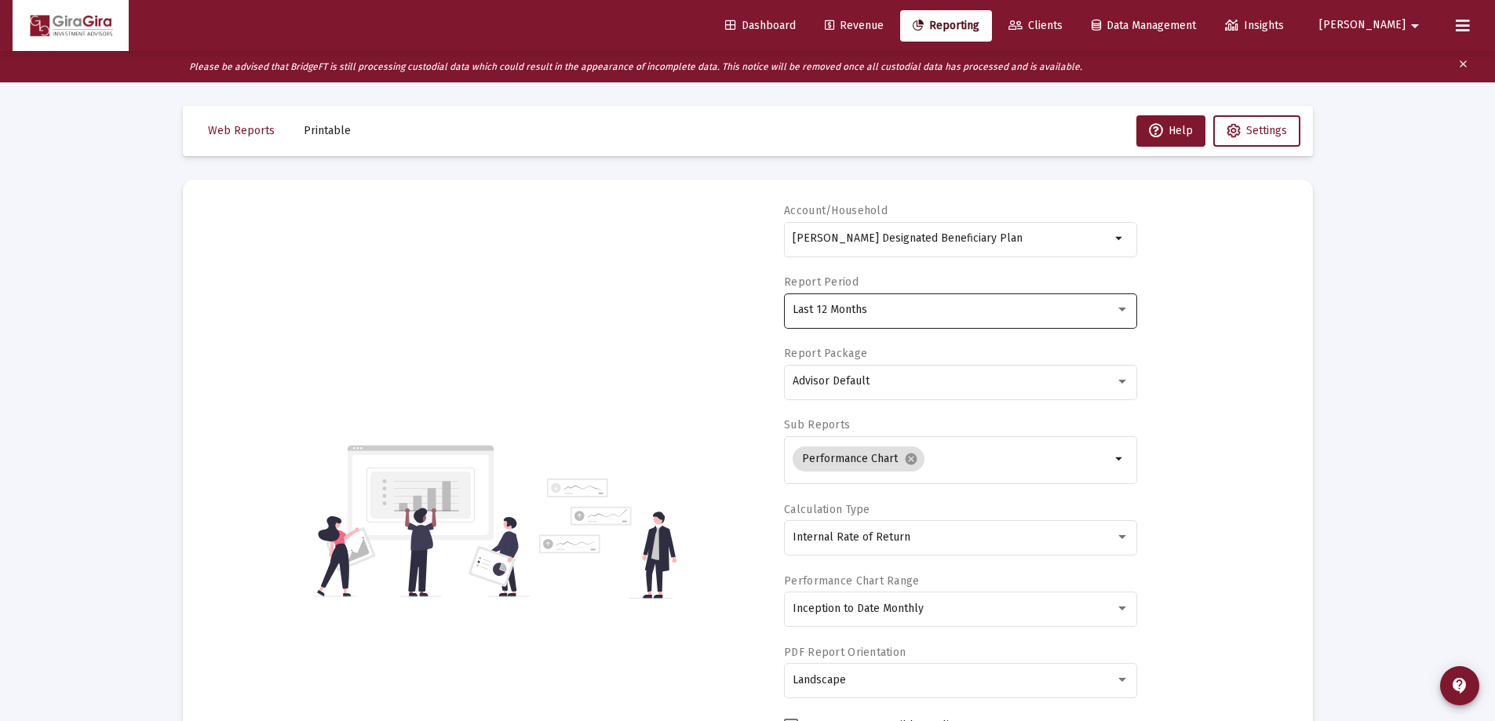
click at [824, 304] on span "Last 12 Months" at bounding box center [830, 309] width 75 height 13
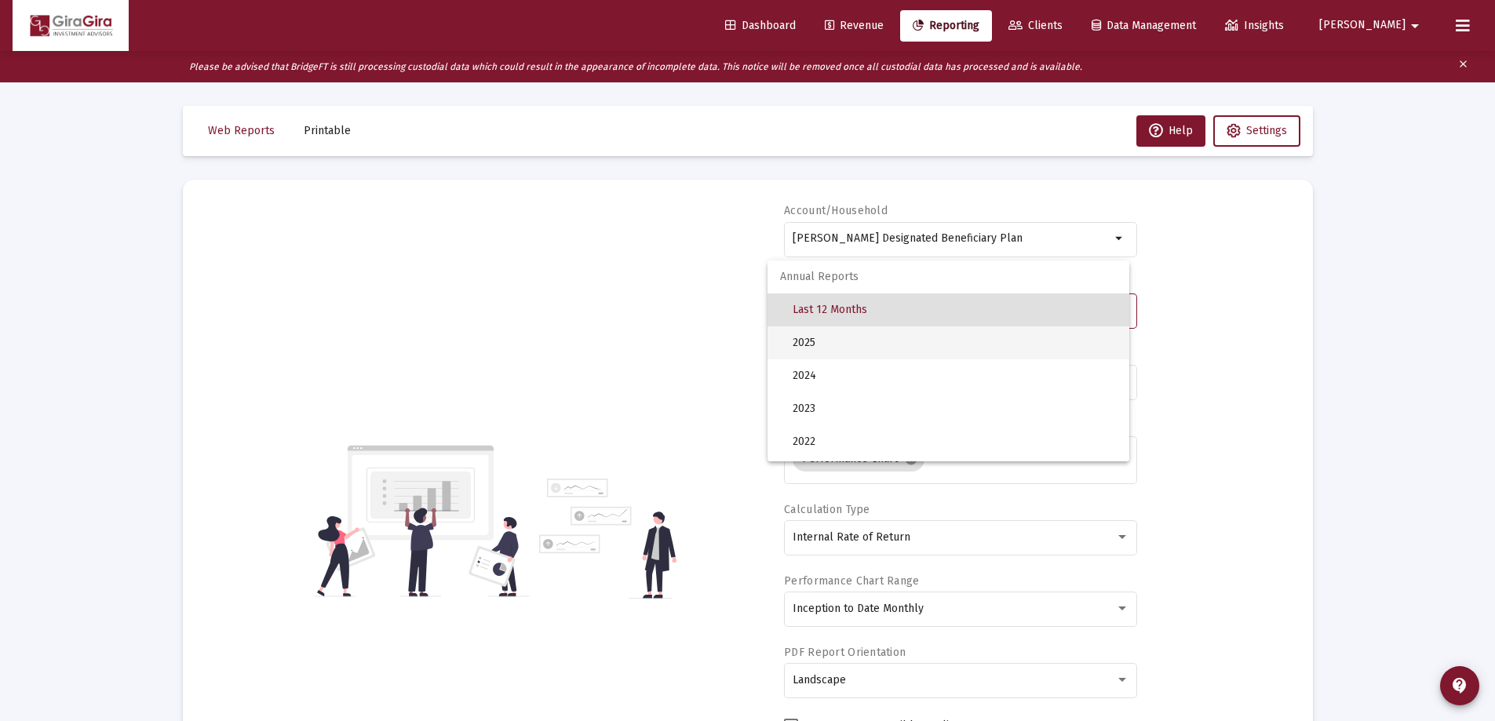
click at [825, 337] on span "2025" at bounding box center [955, 342] width 324 height 33
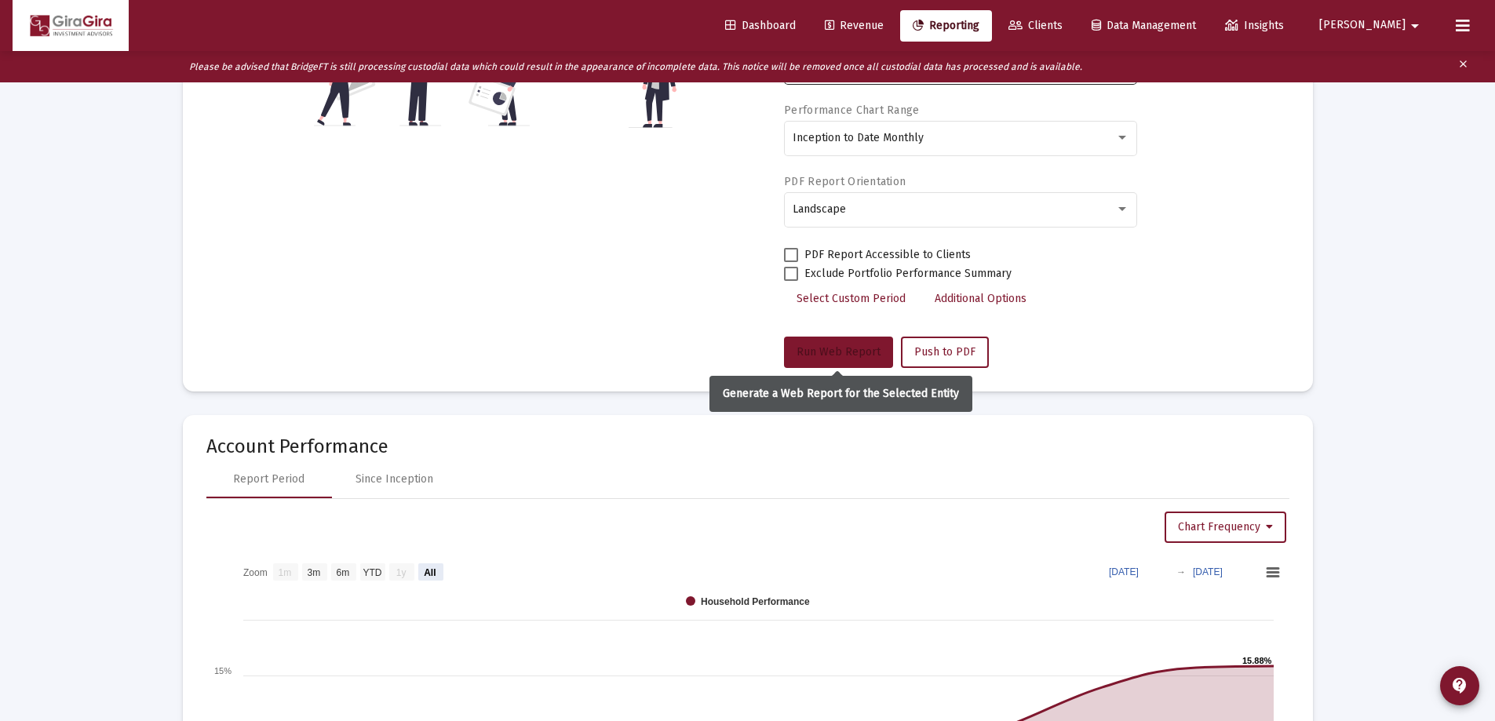
click at [824, 359] on button "Run Web Report" at bounding box center [838, 352] width 109 height 31
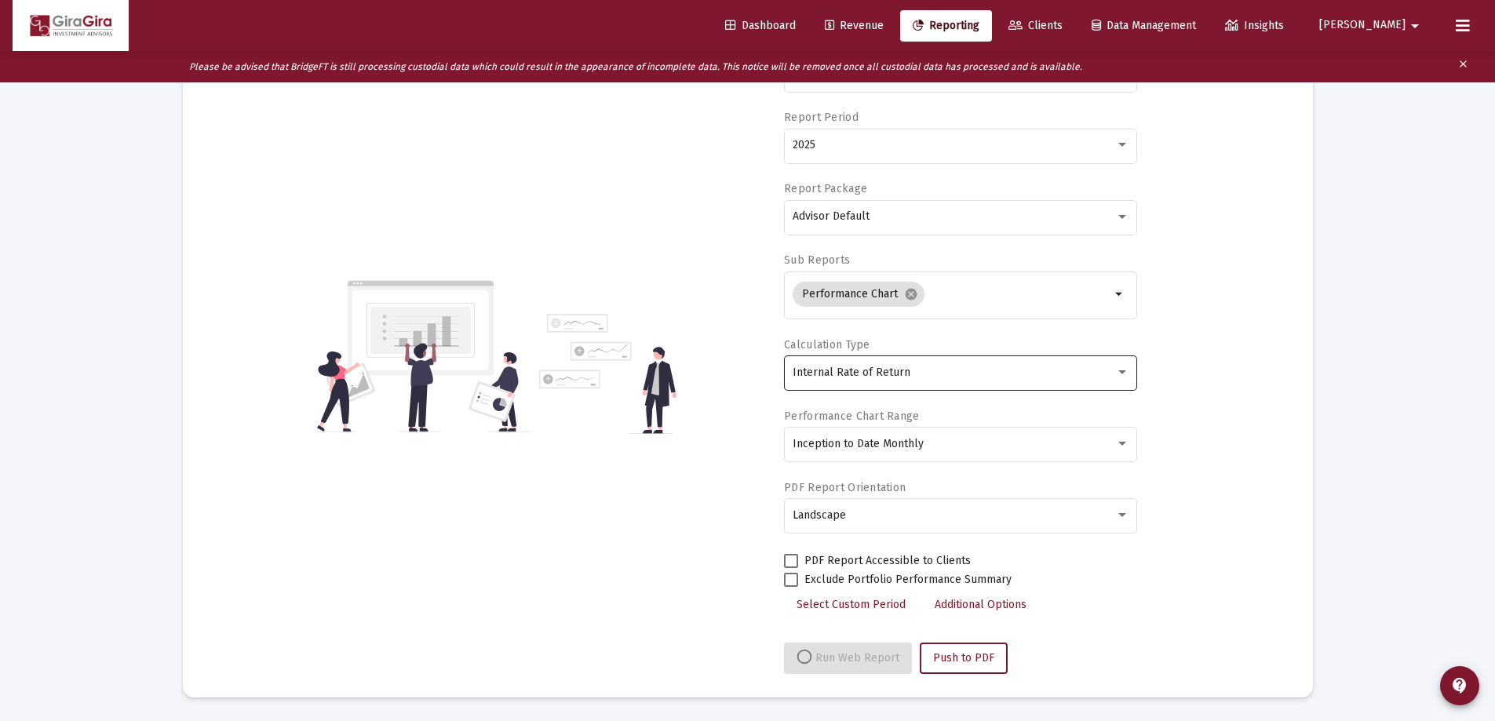
scroll to position [471, 0]
select select "View all"
